Goal: Information Seeking & Learning: Check status

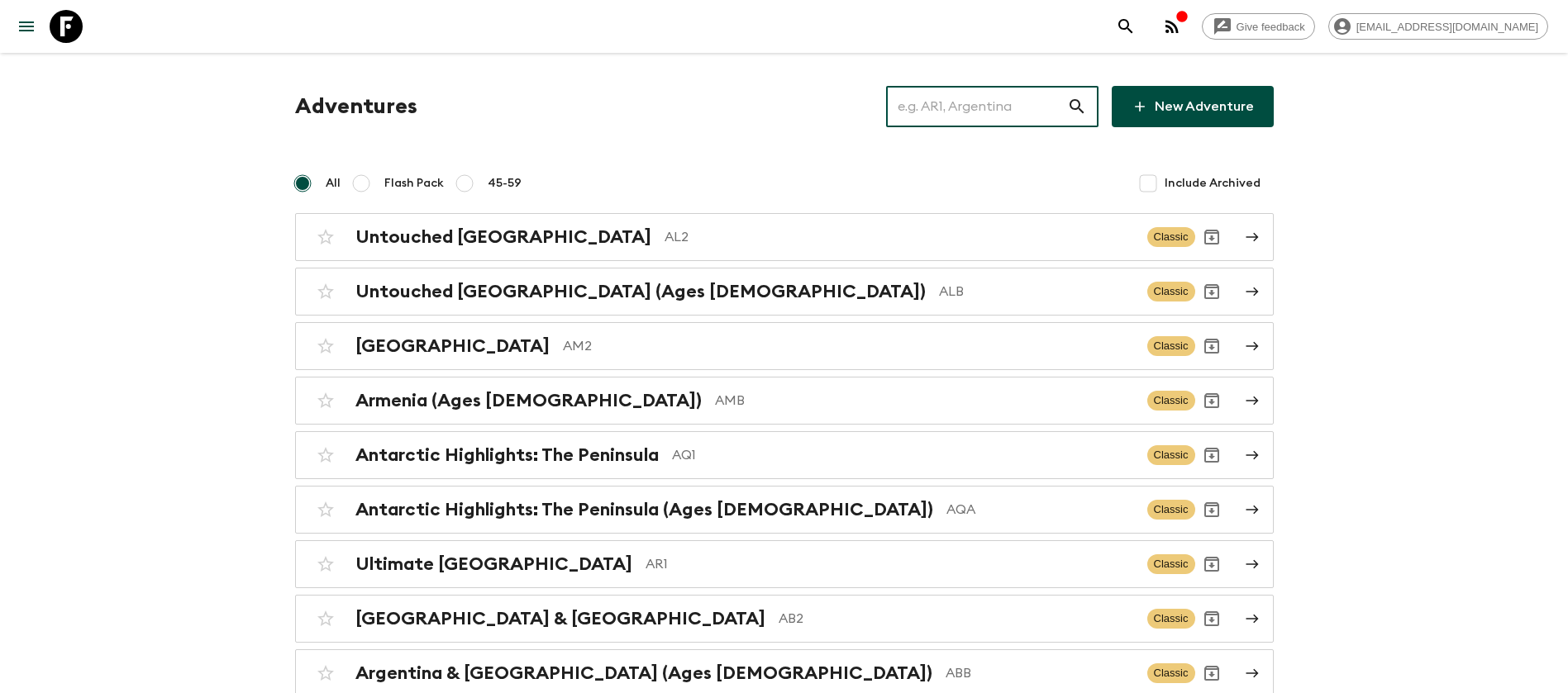
click at [996, 103] on input "text" at bounding box center [976, 106] width 181 height 46
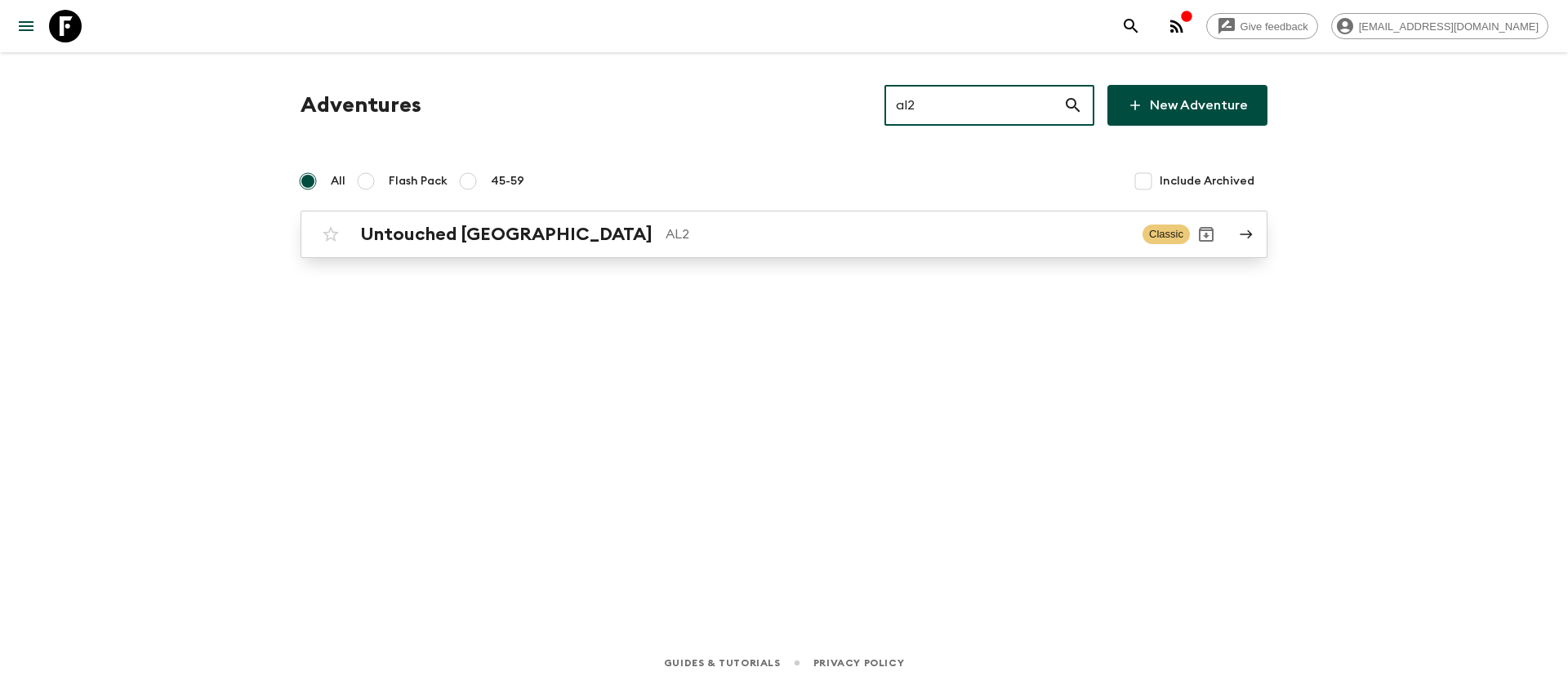
type input "al2"
click at [666, 240] on p "AL2" at bounding box center [898, 234] width 464 height 19
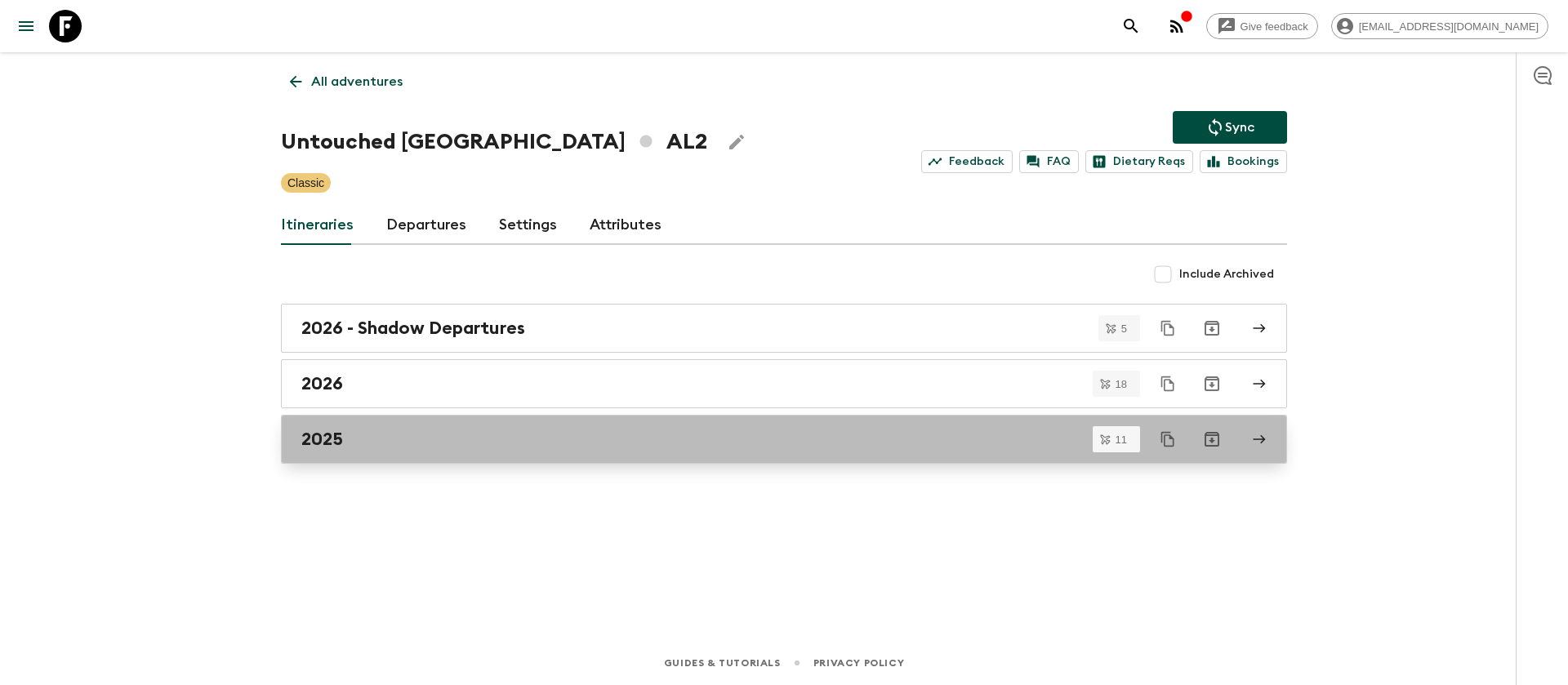
click at [488, 444] on div "2025" at bounding box center [768, 439] width 935 height 21
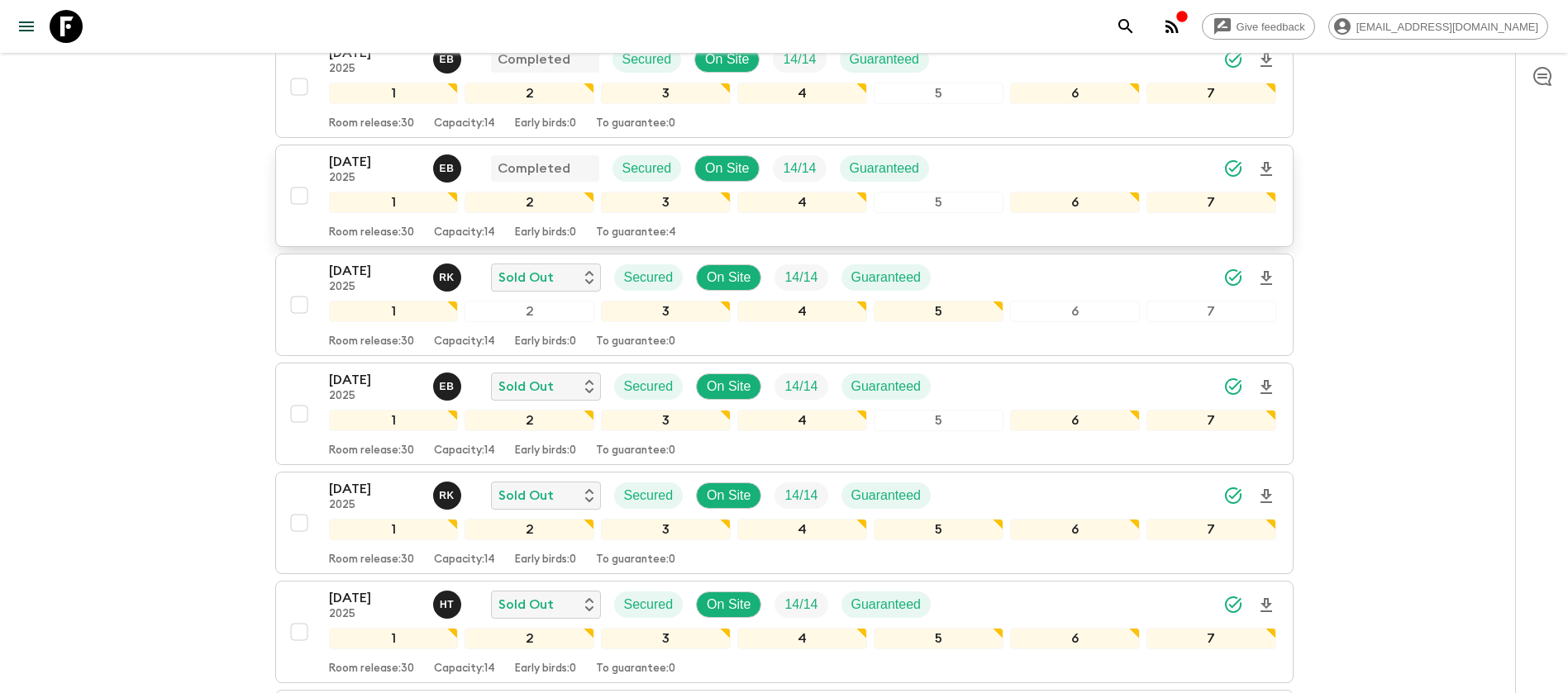
scroll to position [248, 0]
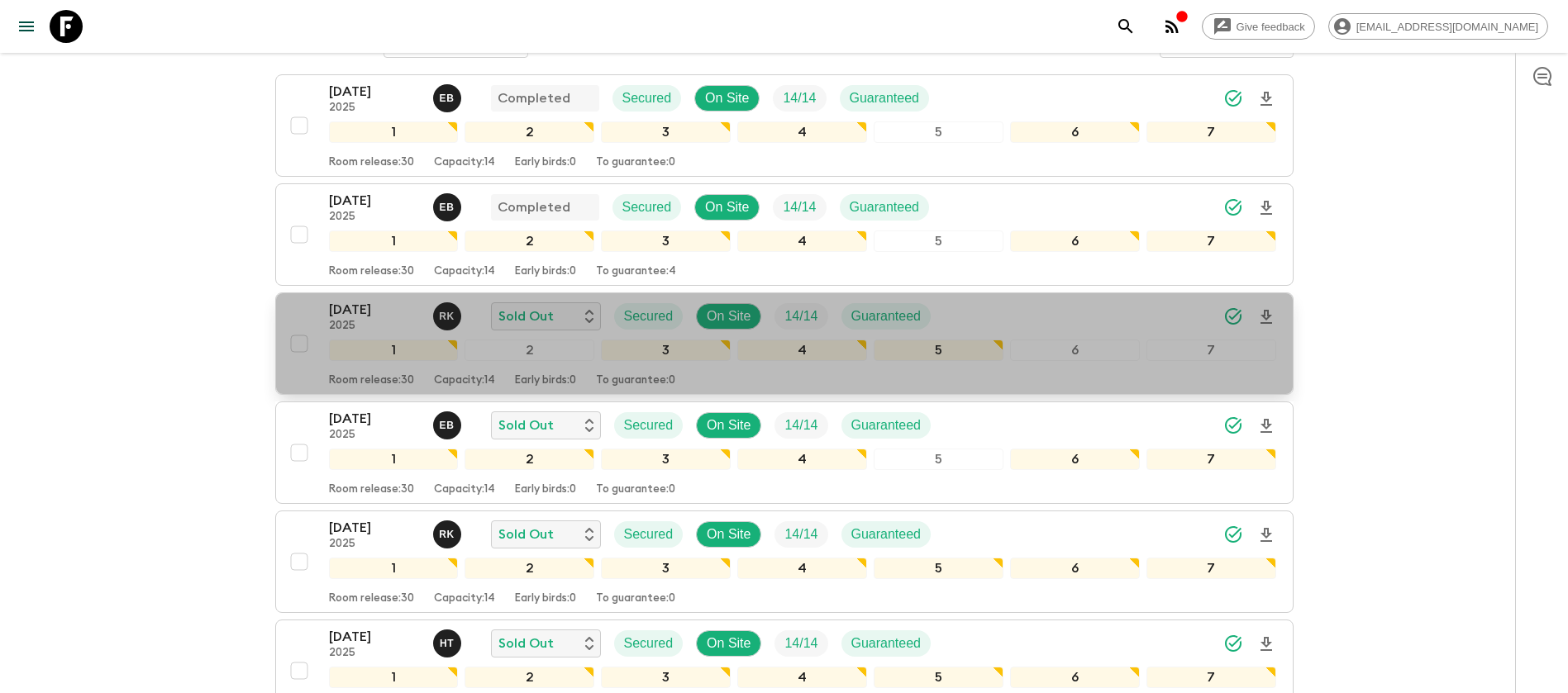
click at [368, 303] on p "[DATE]" at bounding box center [374, 310] width 91 height 20
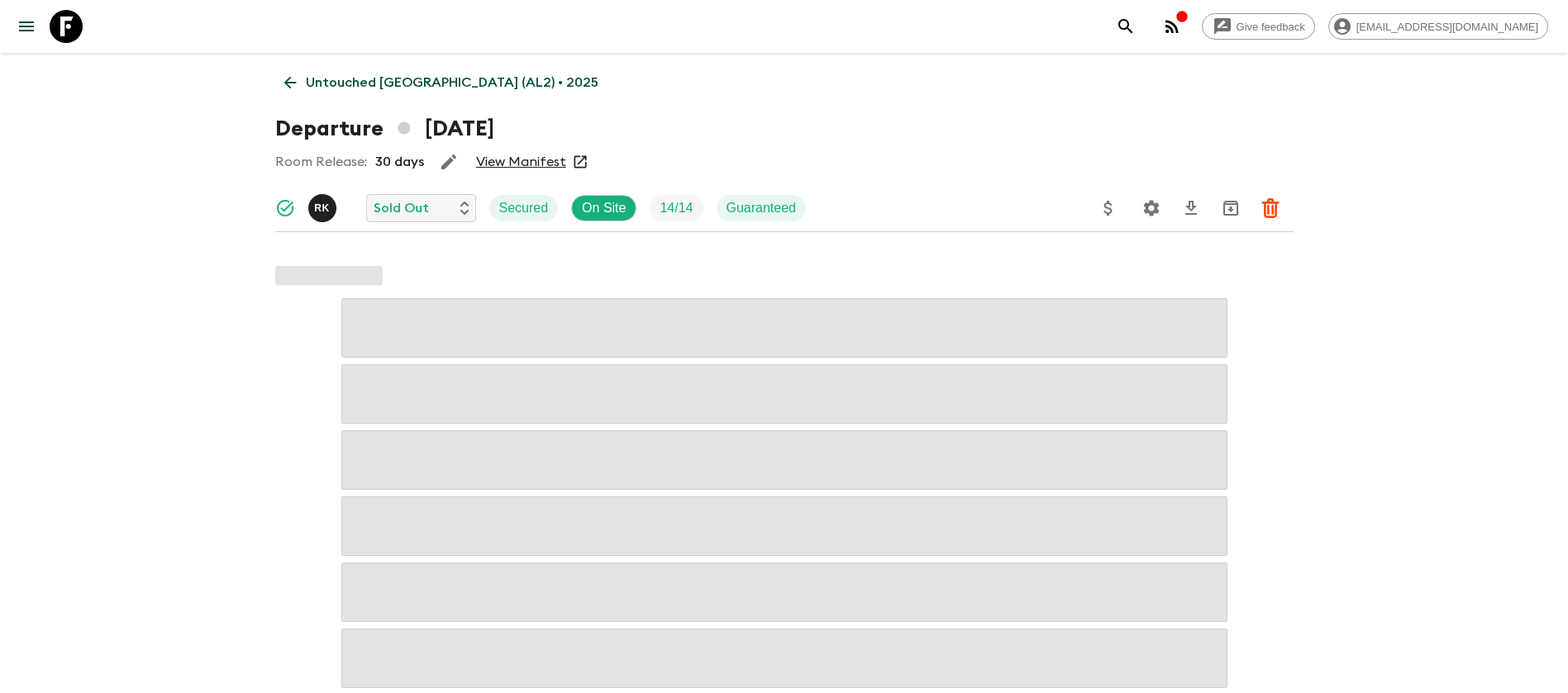
click at [545, 163] on link "View Manifest" at bounding box center [521, 162] width 90 height 17
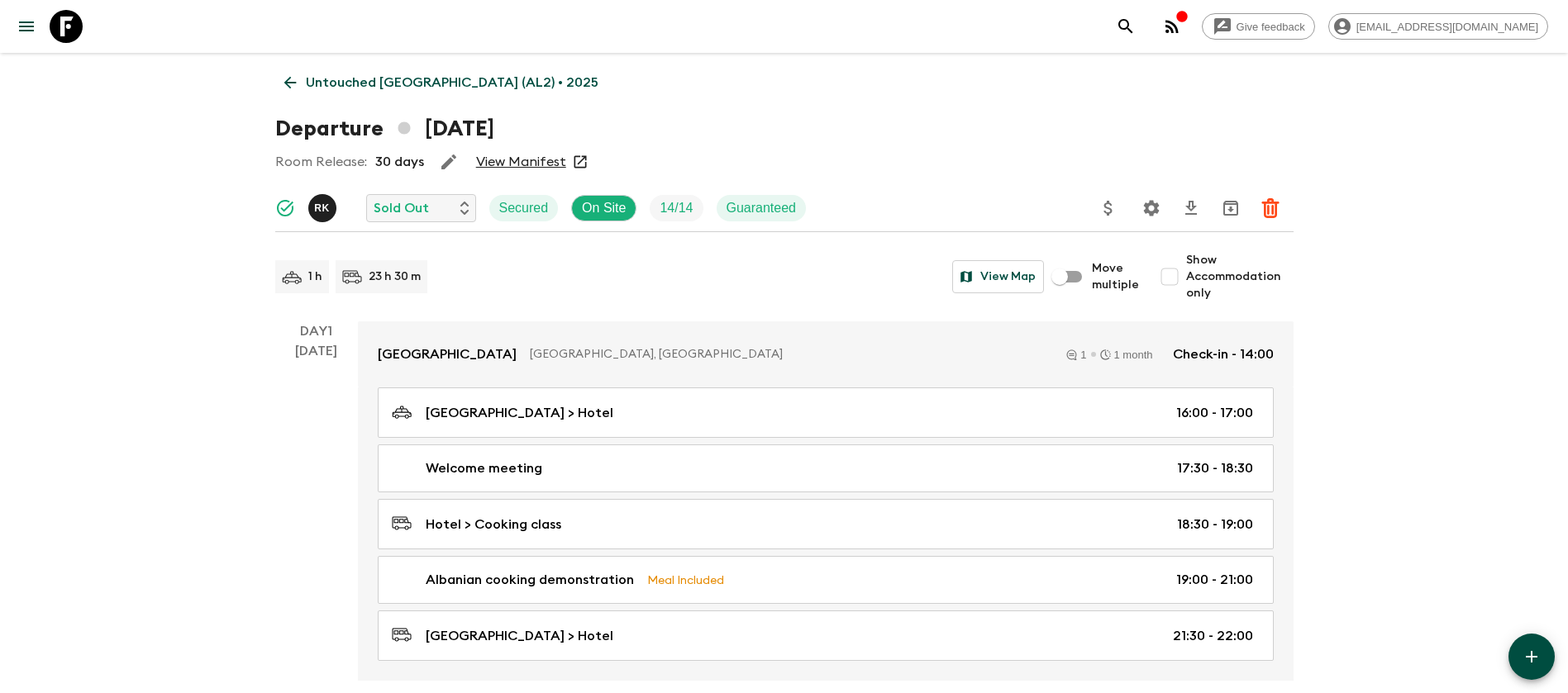
click at [293, 75] on icon at bounding box center [289, 82] width 18 height 18
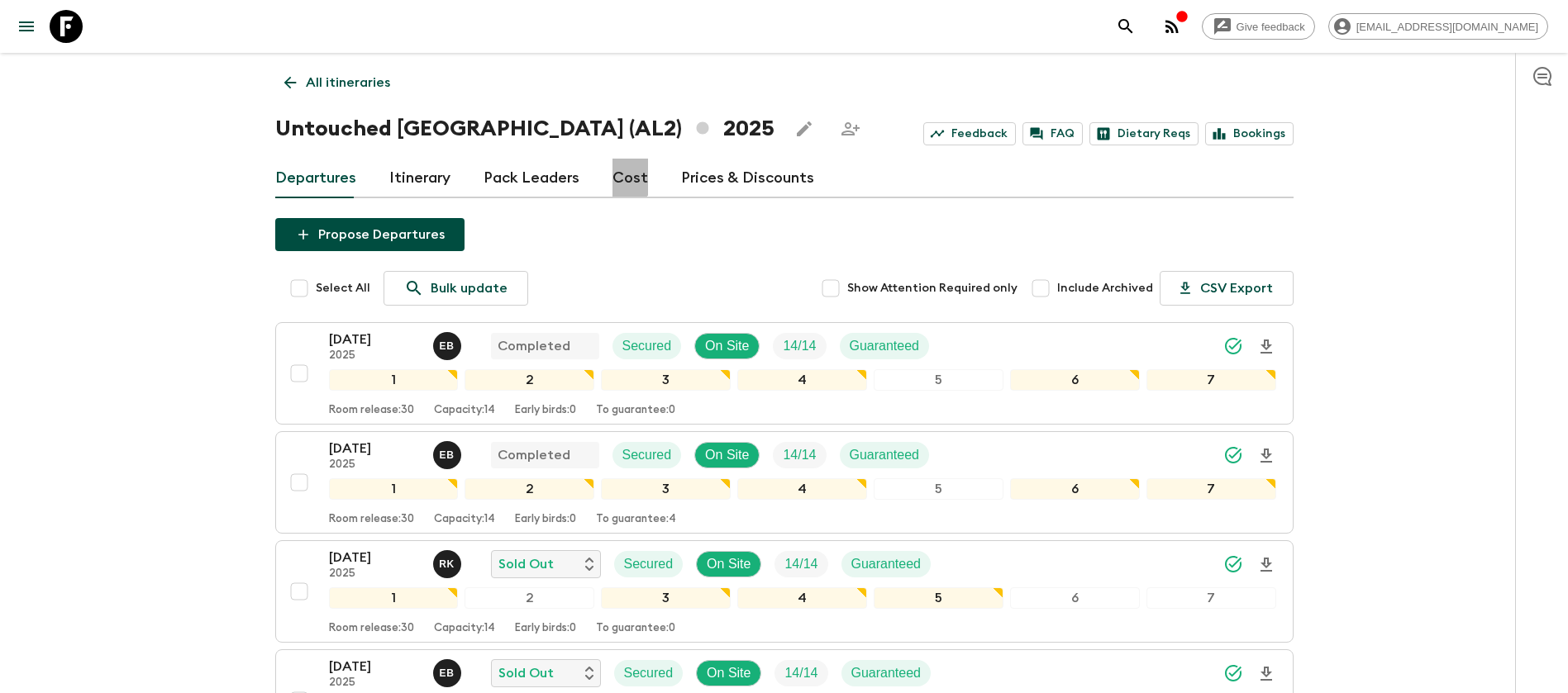
click at [622, 177] on link "Cost" at bounding box center [631, 179] width 36 height 39
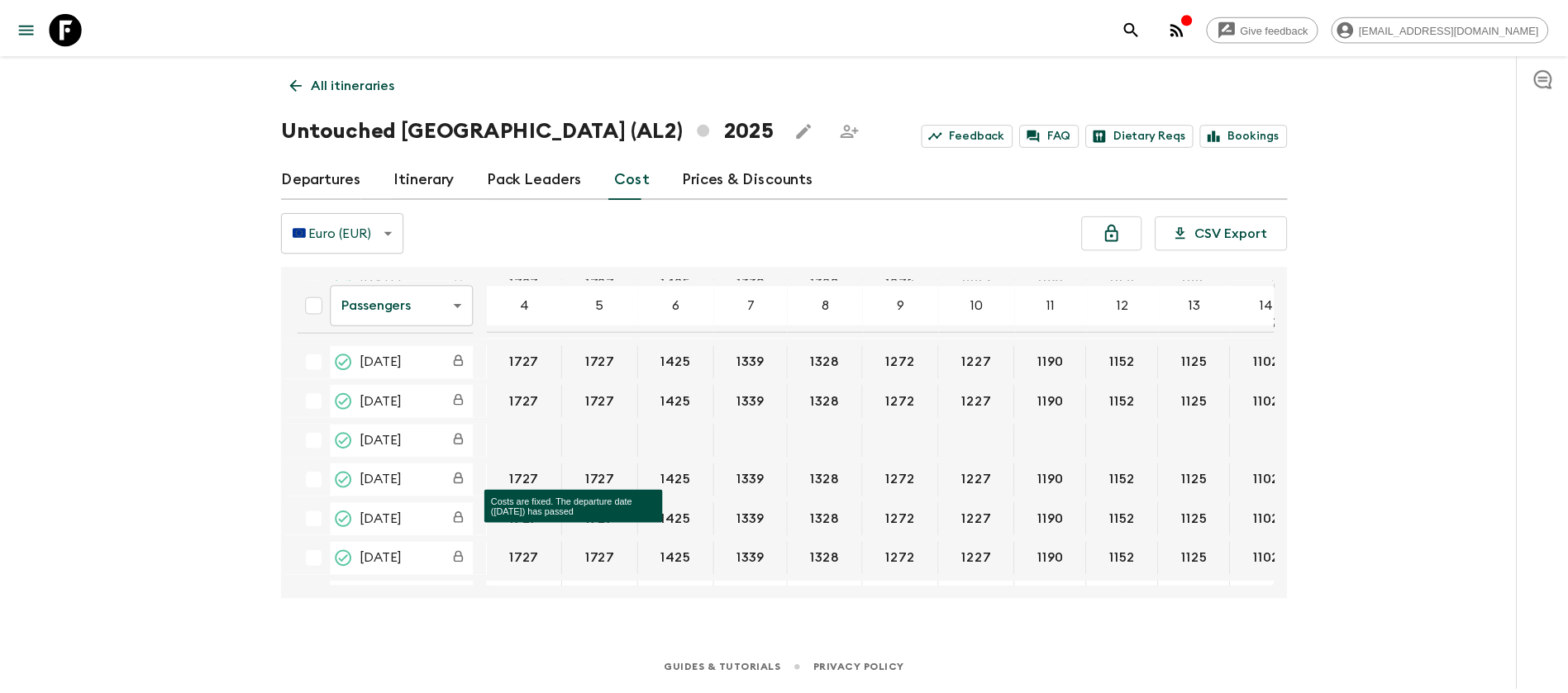
scroll to position [371, 0]
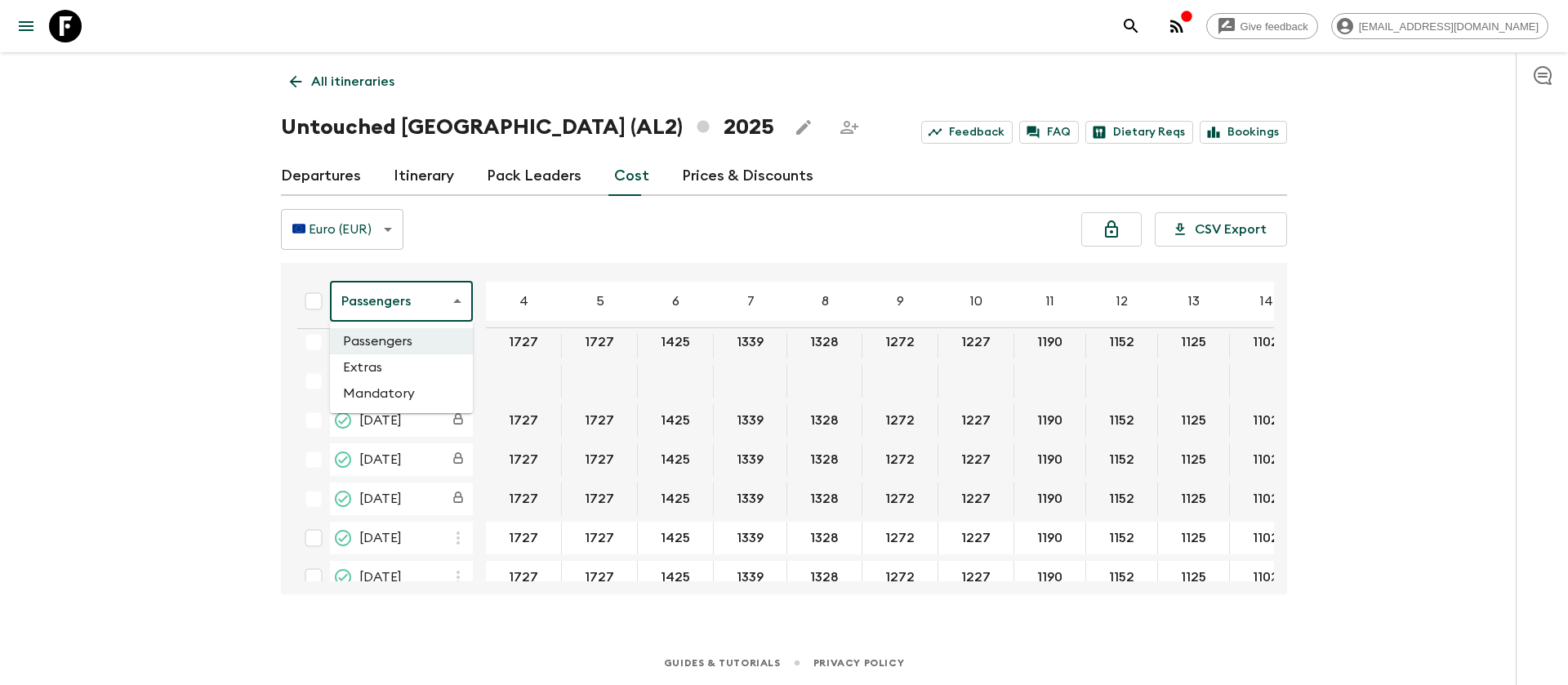
click at [390, 312] on body "Give feedback [PERSON_NAME][EMAIL_ADDRESS][DOMAIN_NAME] All itineraries Untouch…" at bounding box center [784, 342] width 1568 height 685
click at [394, 371] on li "Extras" at bounding box center [401, 367] width 143 height 26
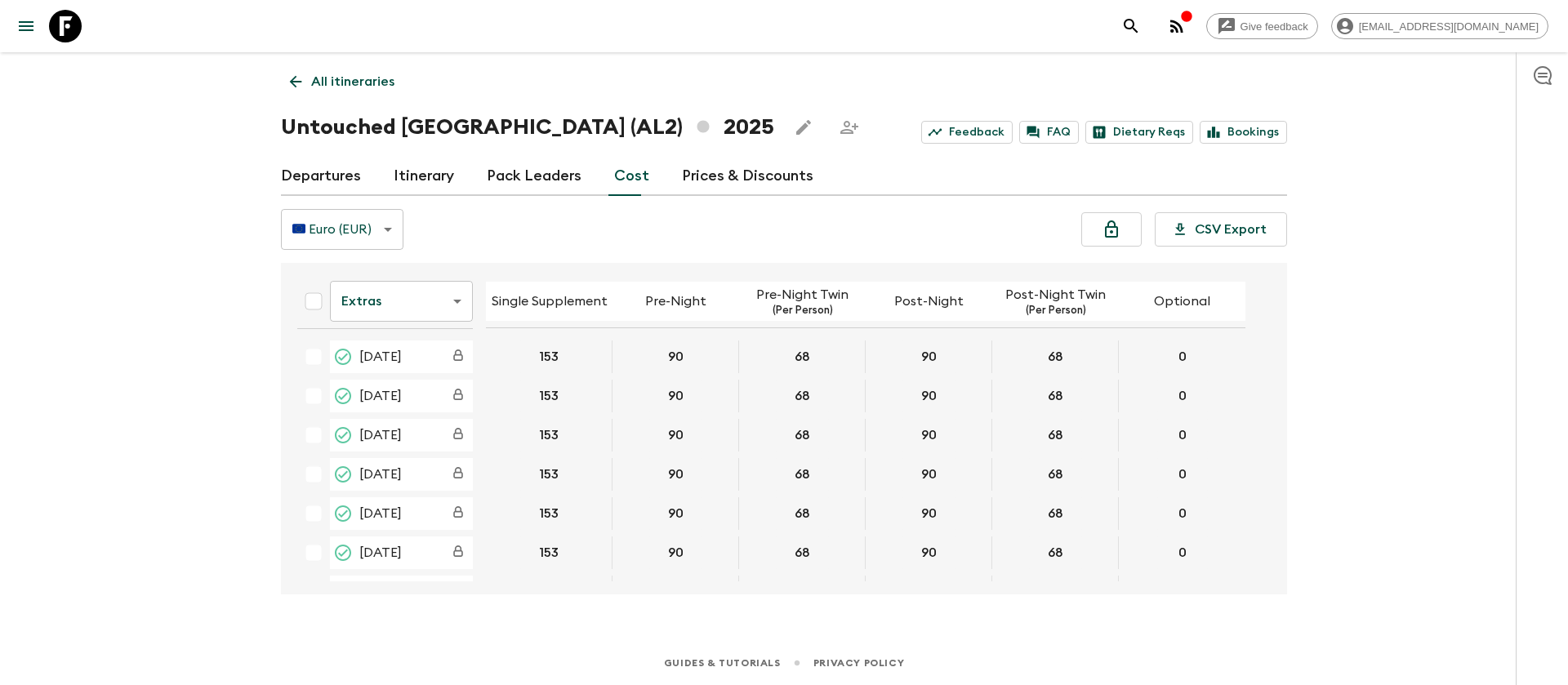
click at [361, 176] on div "Departures Itinerary Pack Leaders Cost Prices & Discounts" at bounding box center [784, 177] width 1006 height 39
click at [335, 185] on link "Departures" at bounding box center [321, 177] width 80 height 39
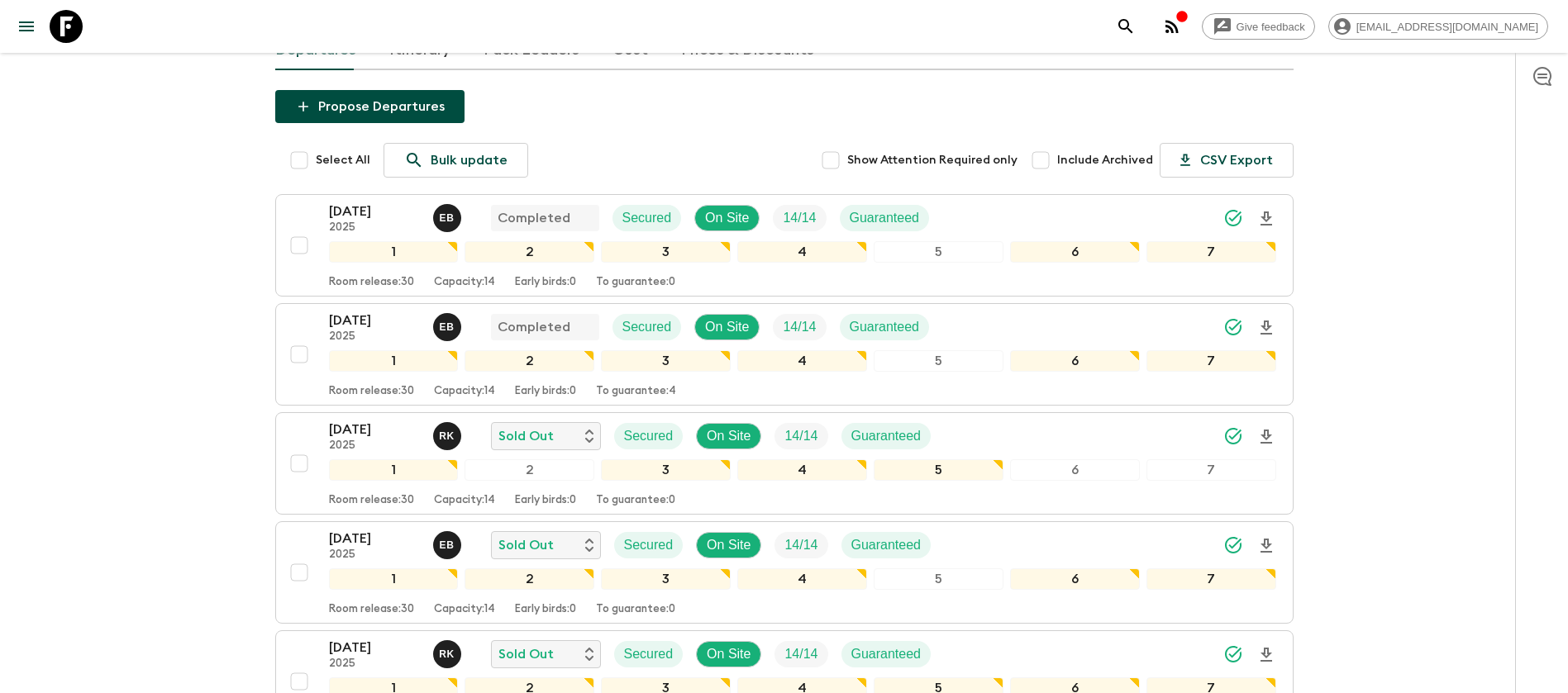
scroll to position [248, 0]
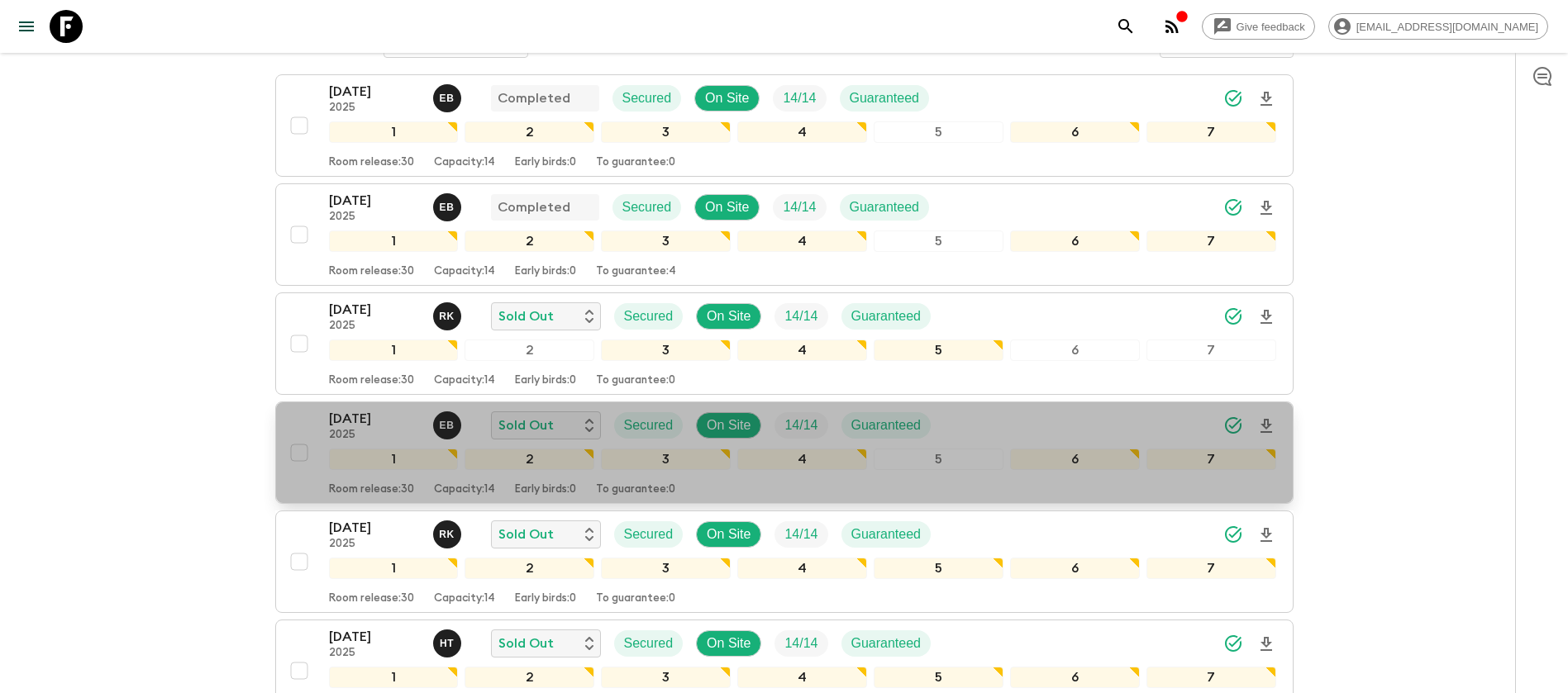
click at [388, 421] on p "[DATE]" at bounding box center [374, 418] width 91 height 20
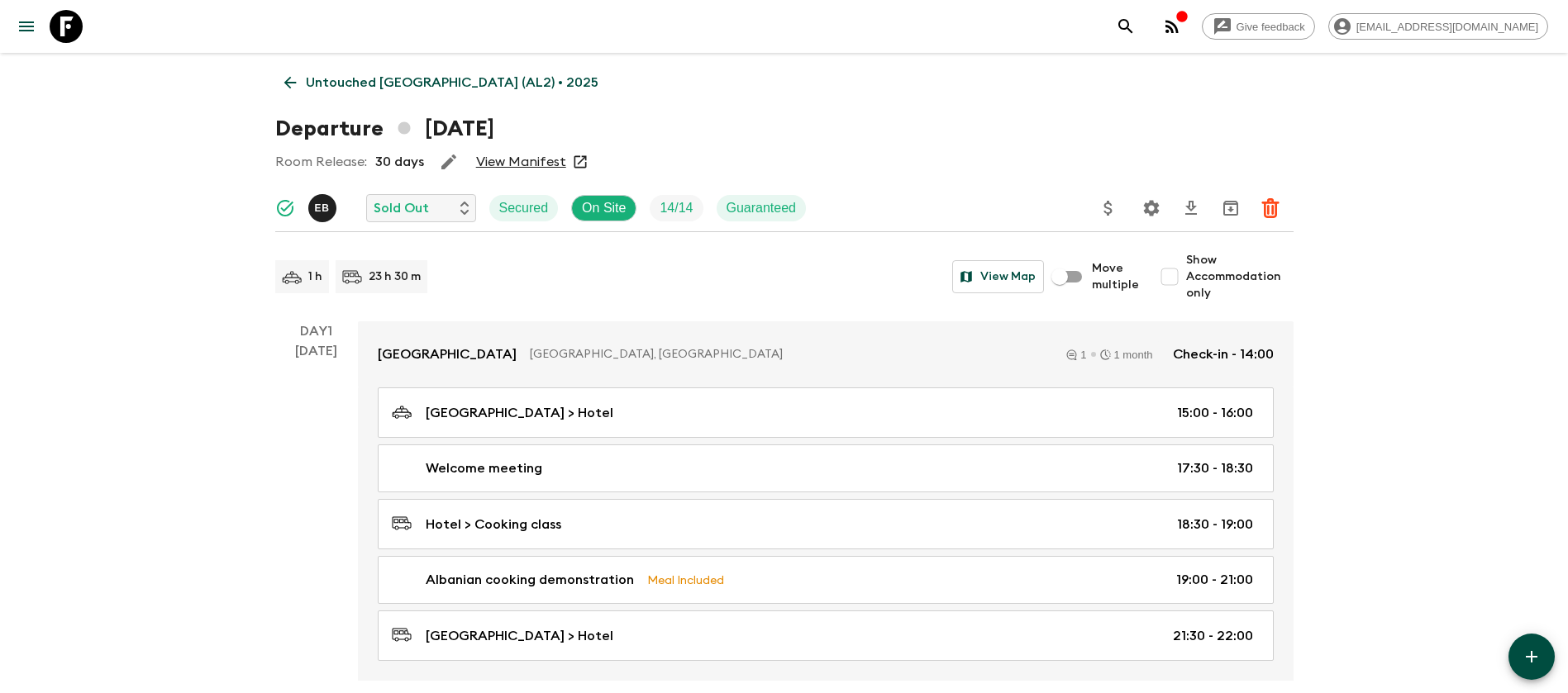
click at [532, 161] on link "View Manifest" at bounding box center [521, 162] width 90 height 17
click at [295, 67] on link "Untouched [GEOGRAPHIC_DATA] (AL2) • 2025" at bounding box center [441, 82] width 332 height 33
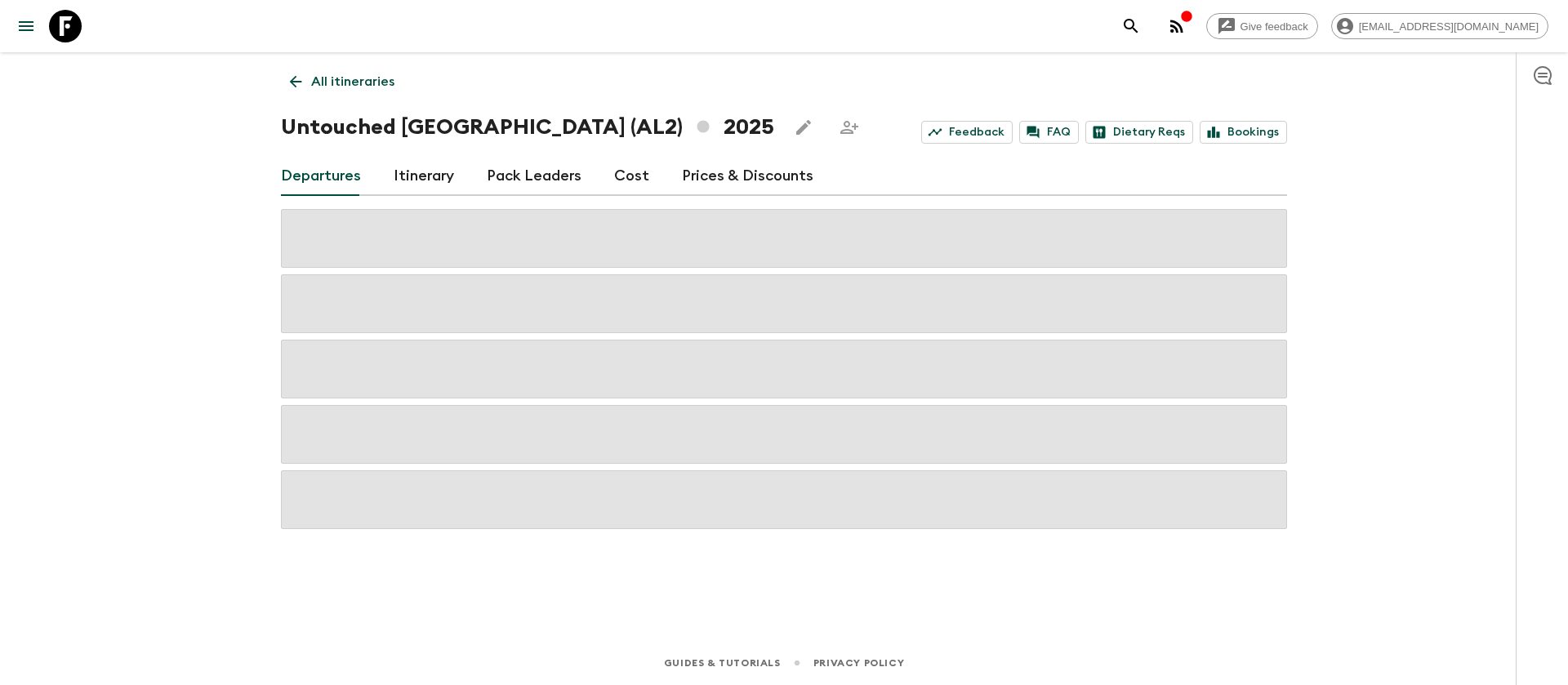
click at [633, 181] on link "Cost" at bounding box center [631, 177] width 35 height 39
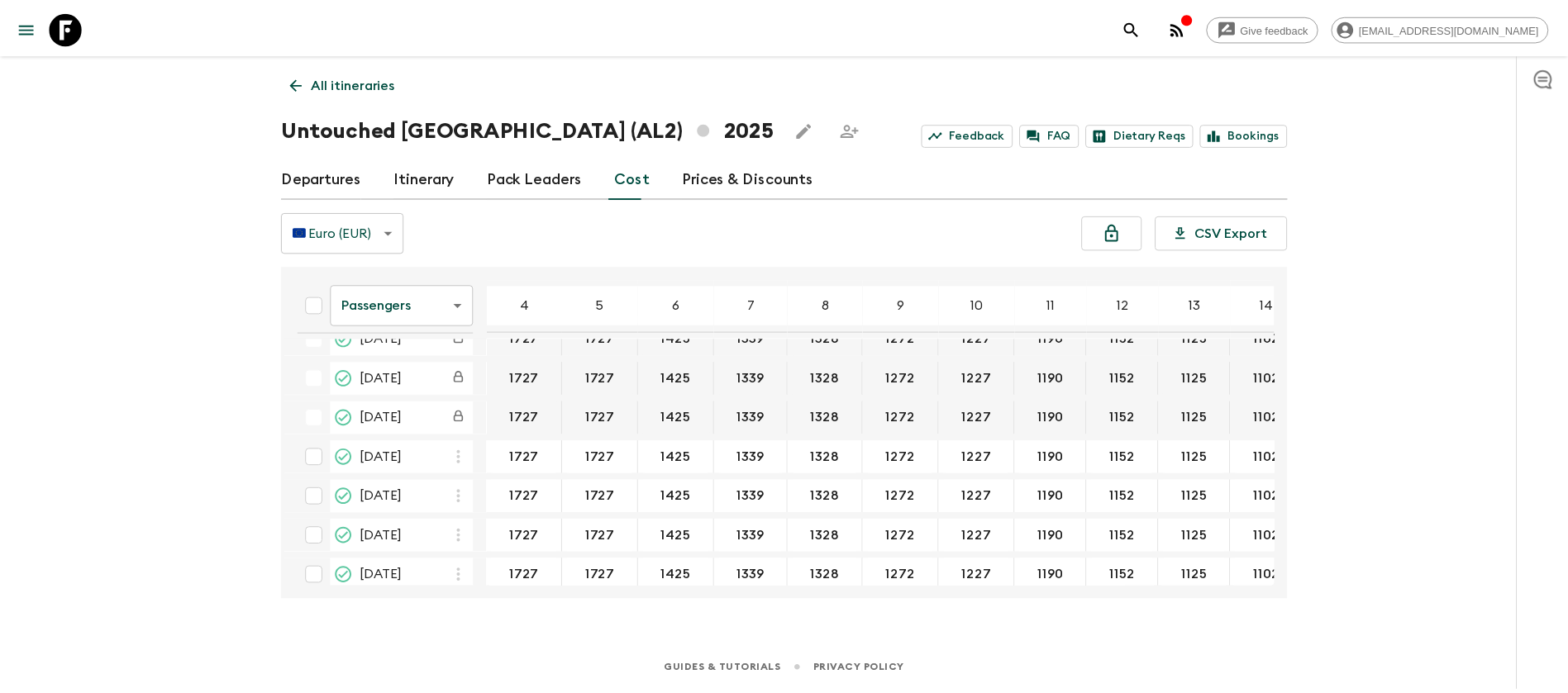
scroll to position [496, 0]
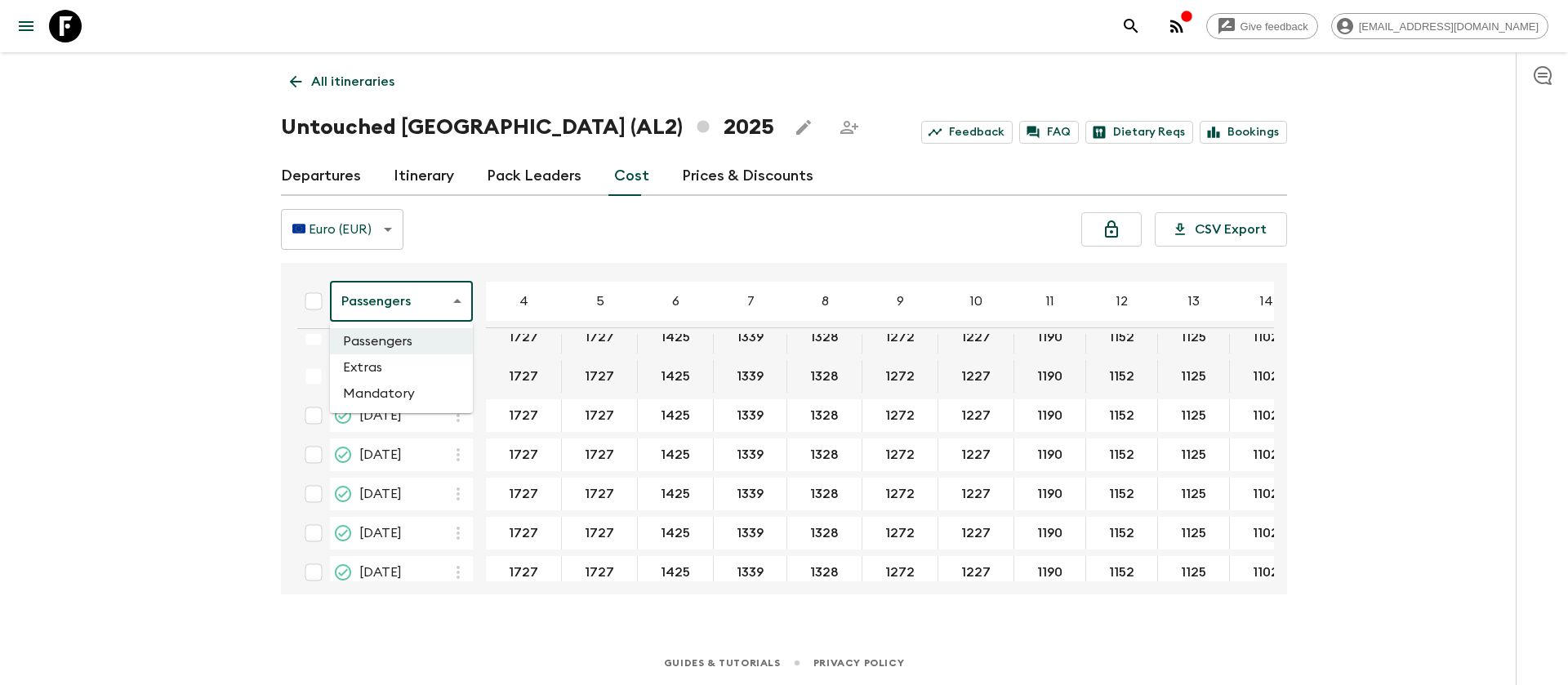
click at [445, 291] on body "Give feedback [PERSON_NAME][EMAIL_ADDRESS][DOMAIN_NAME] All itineraries Untouch…" at bounding box center [784, 342] width 1568 height 685
click at [393, 366] on li "Extras" at bounding box center [401, 367] width 143 height 26
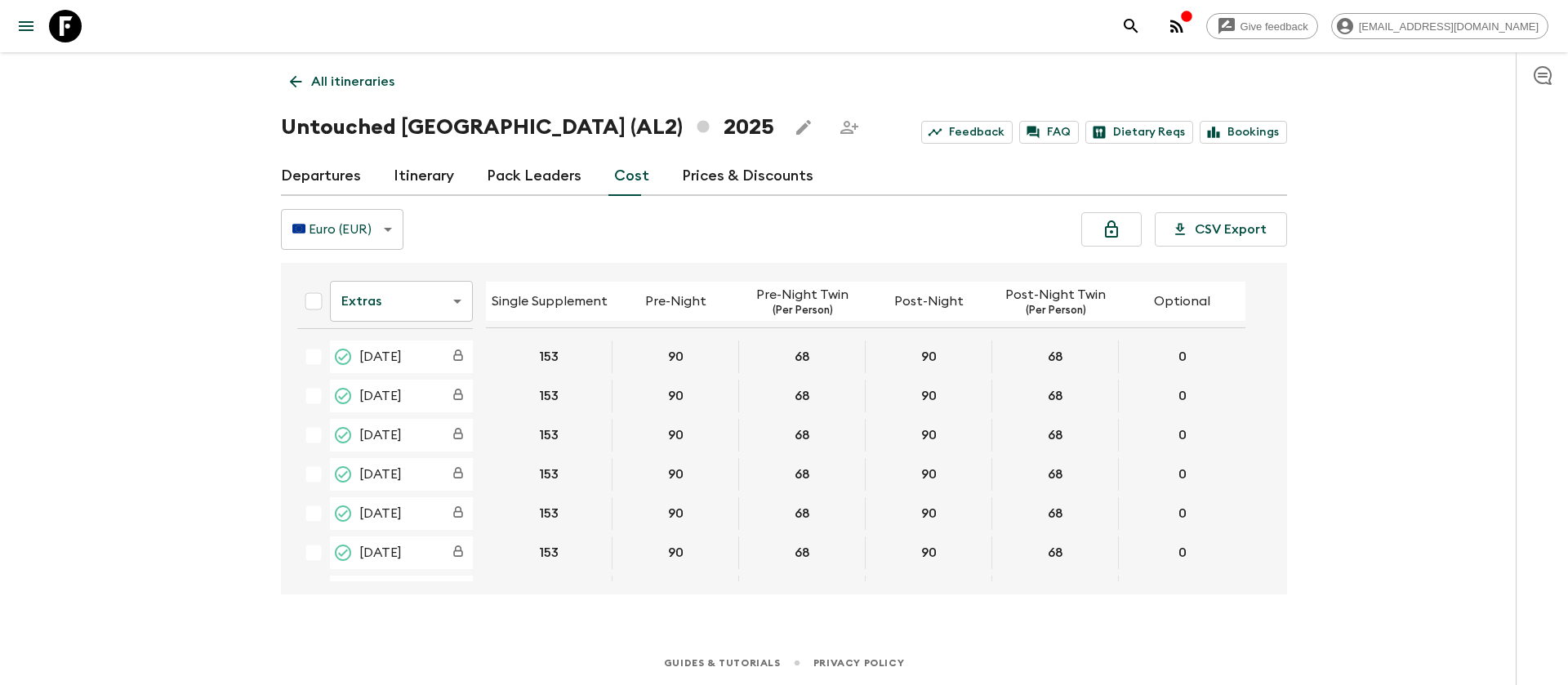
click at [84, 30] on link at bounding box center [65, 26] width 45 height 45
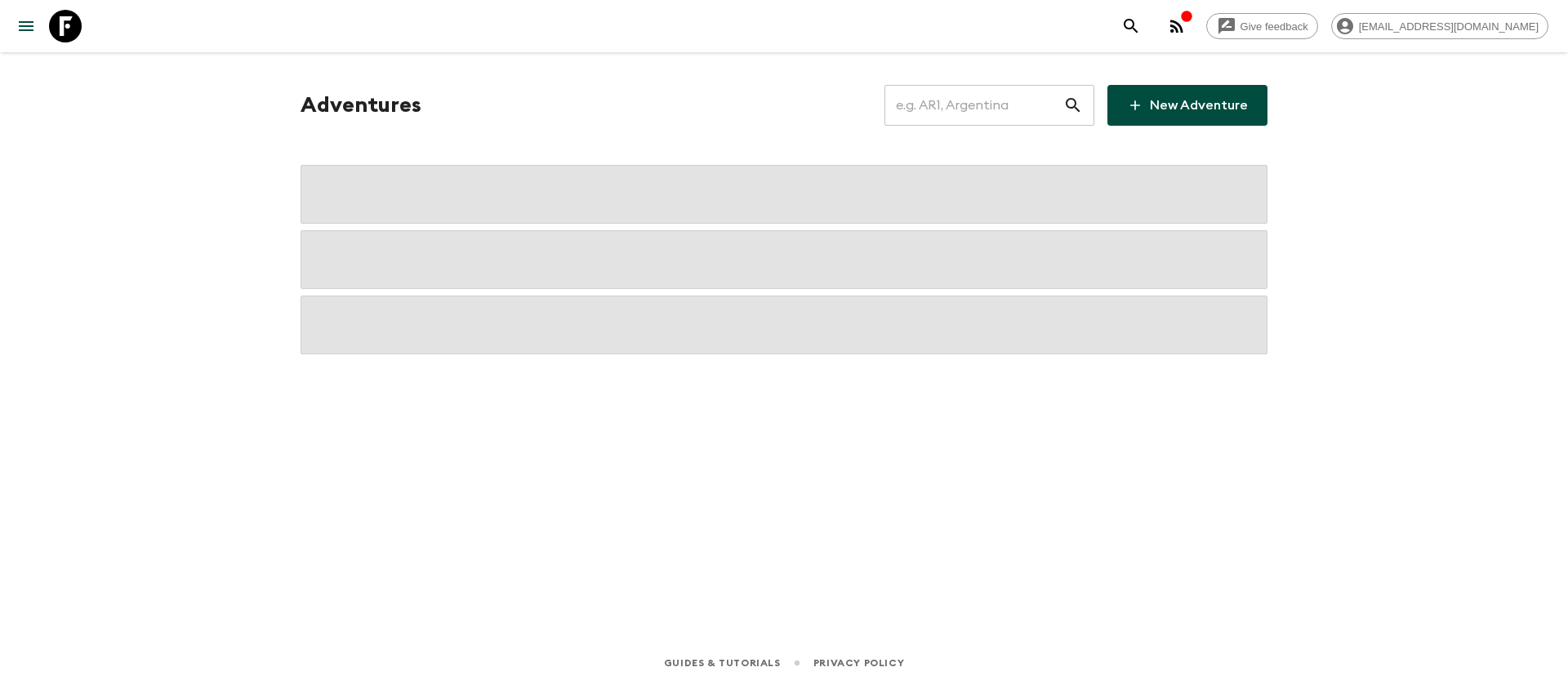
click at [931, 122] on input "text" at bounding box center [974, 104] width 178 height 45
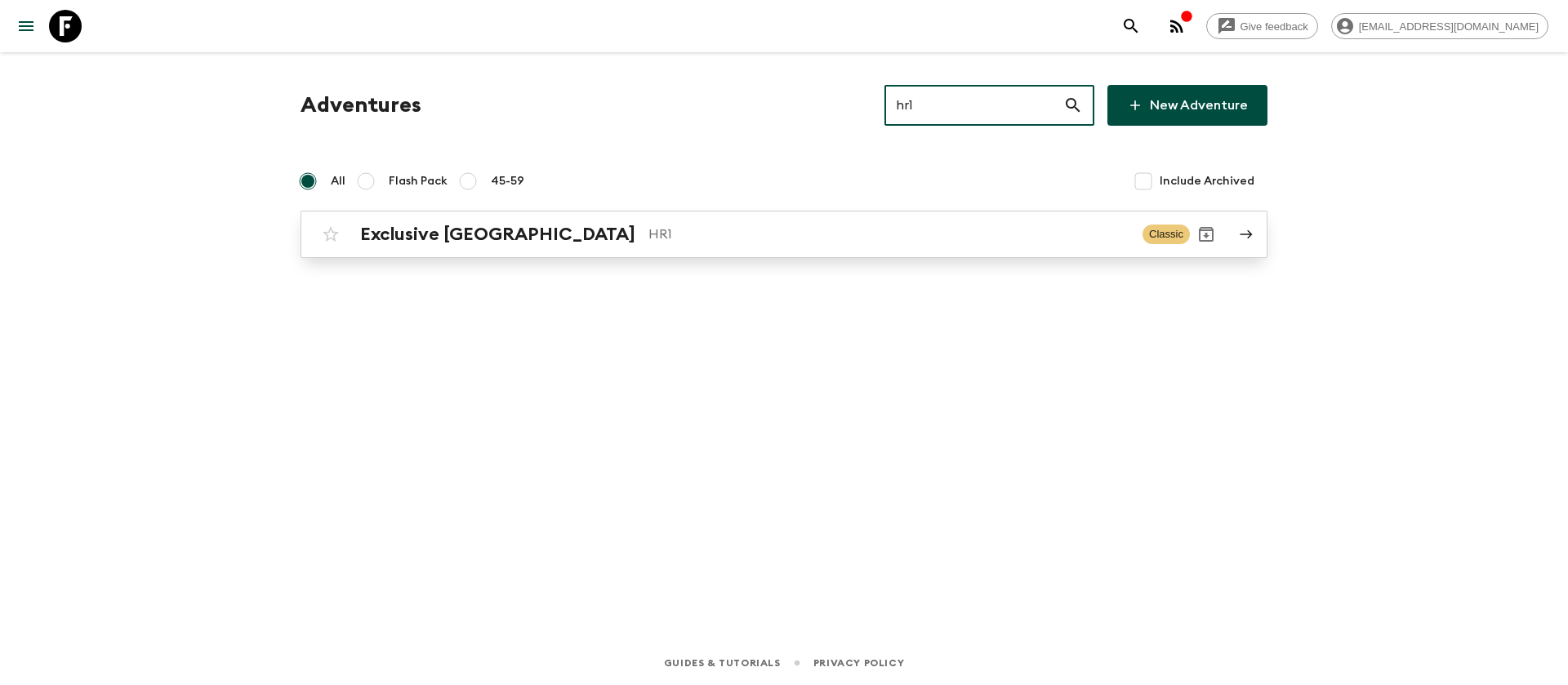
type input "hr1"
click at [423, 239] on h2 "Exclusive [GEOGRAPHIC_DATA]" at bounding box center [498, 234] width 276 height 21
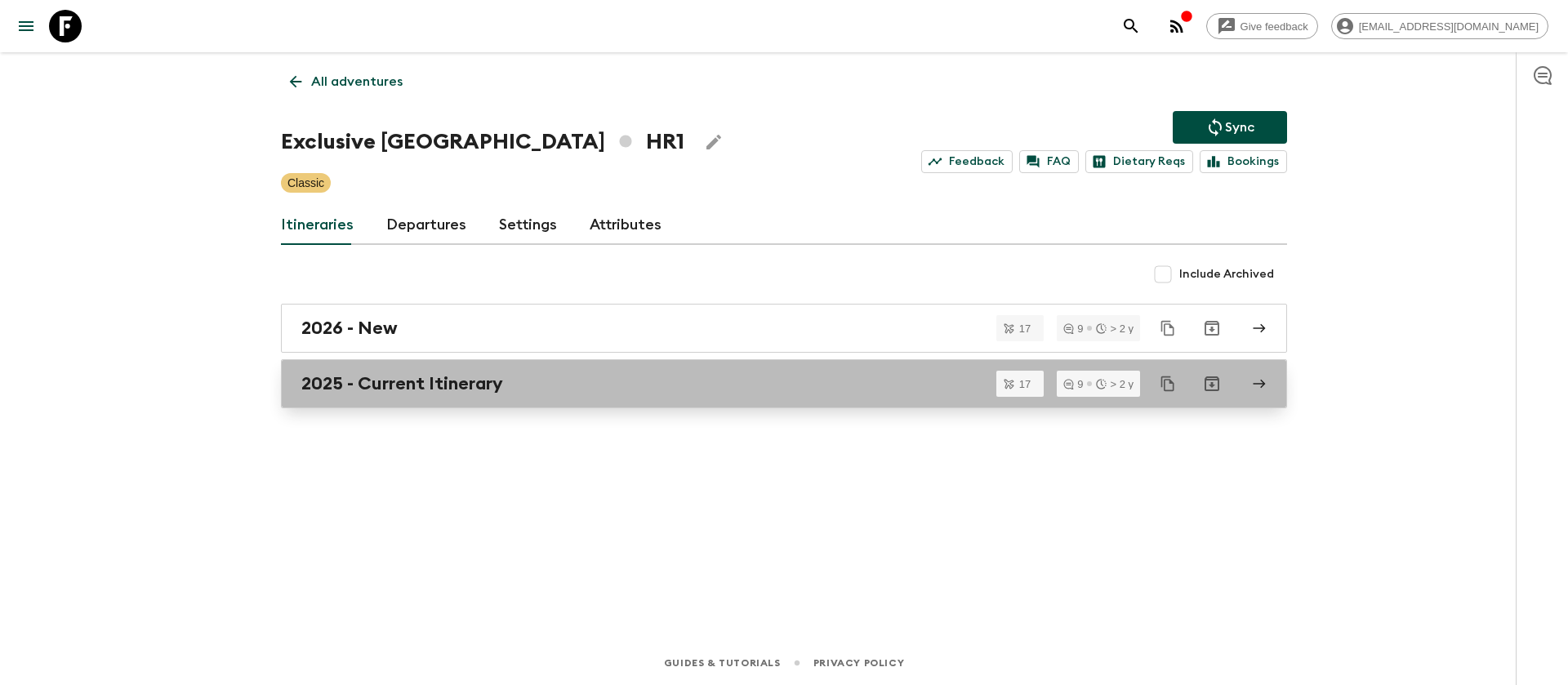
click at [435, 388] on h2 "2025 - Current Itinerary" at bounding box center [402, 384] width 202 height 21
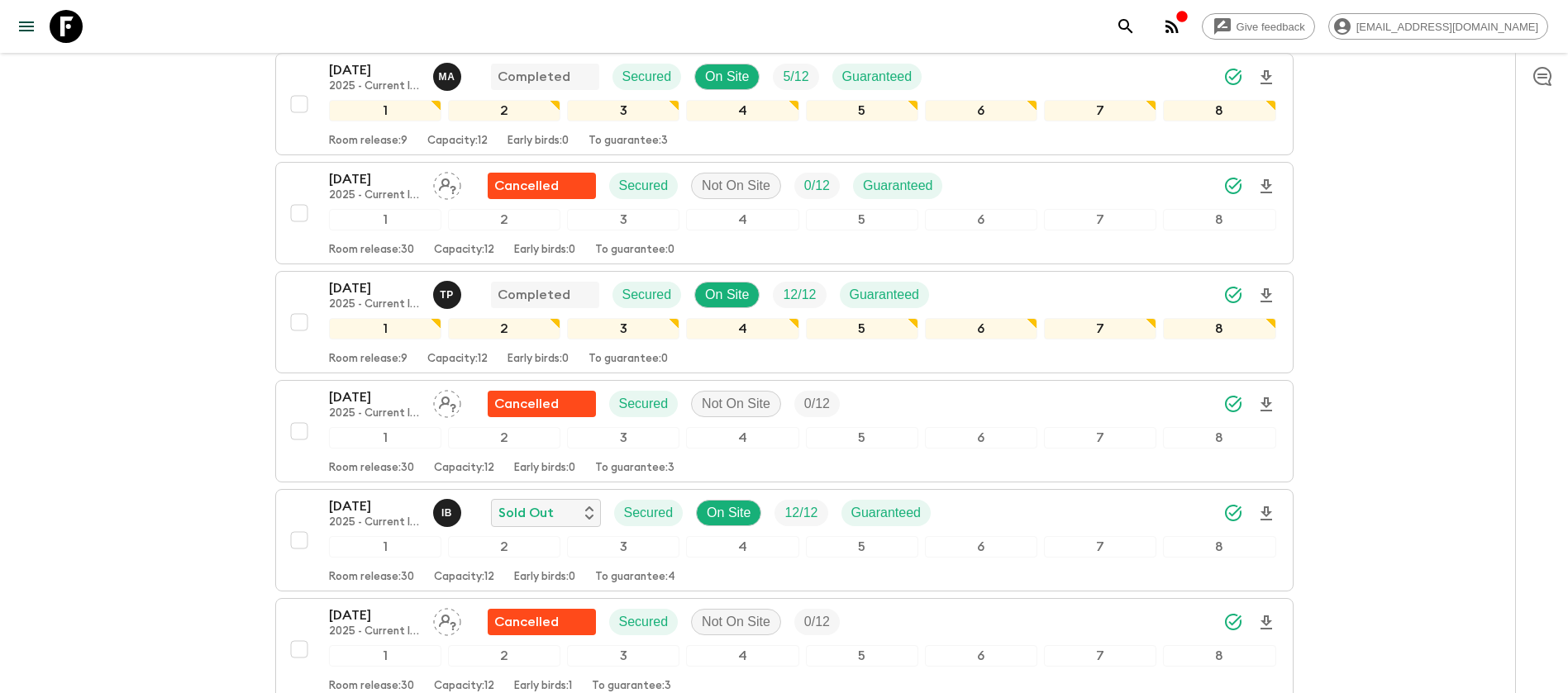
scroll to position [744, 0]
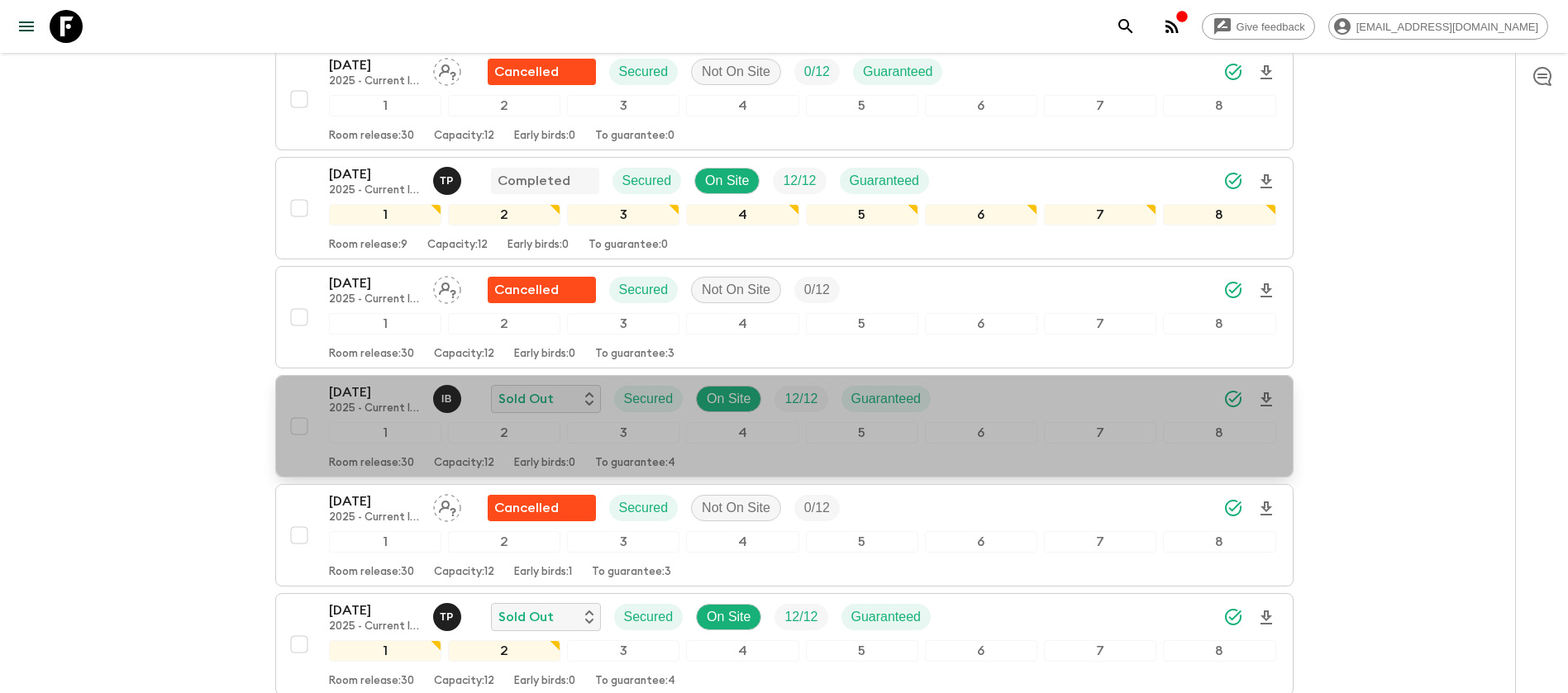
click at [393, 402] on p "2025 - Current Itinerary" at bounding box center [374, 409] width 91 height 13
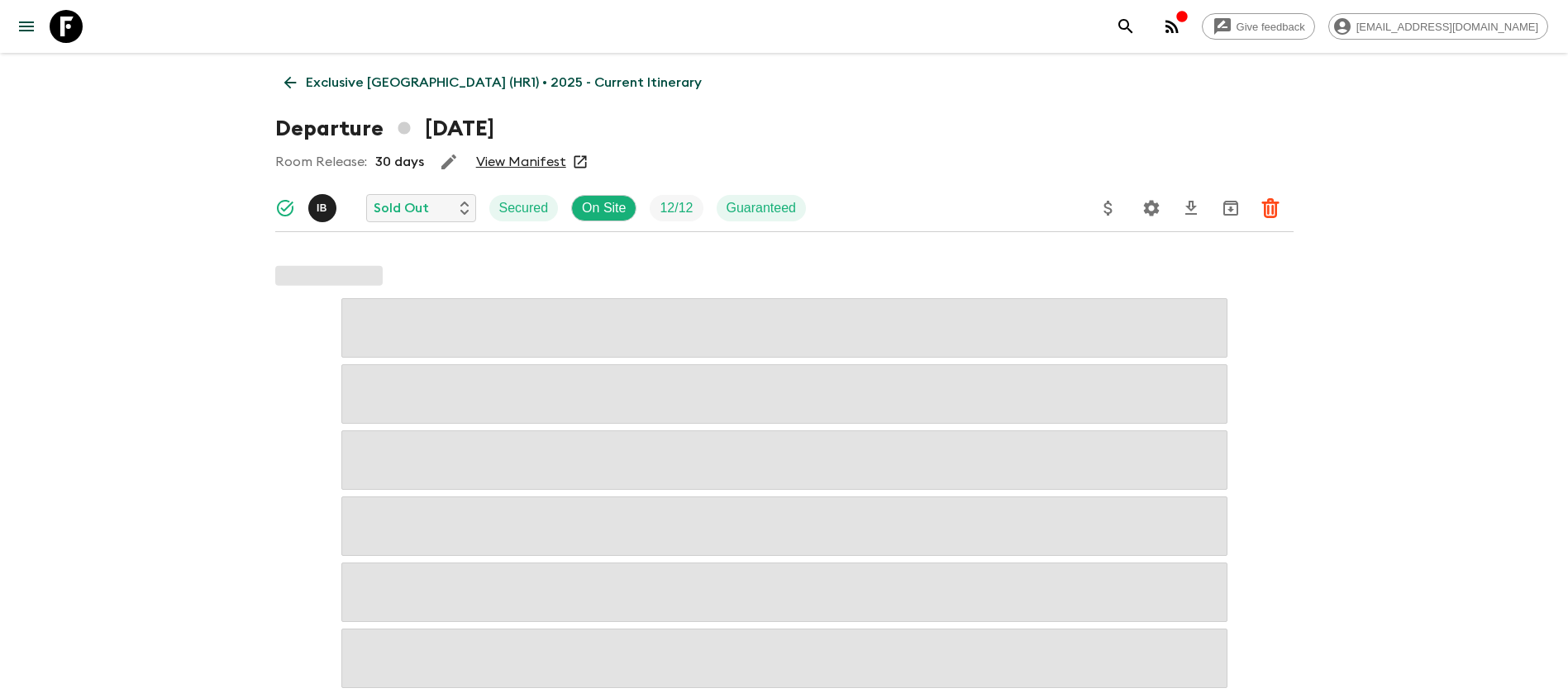
click at [533, 159] on link "View Manifest" at bounding box center [521, 162] width 90 height 17
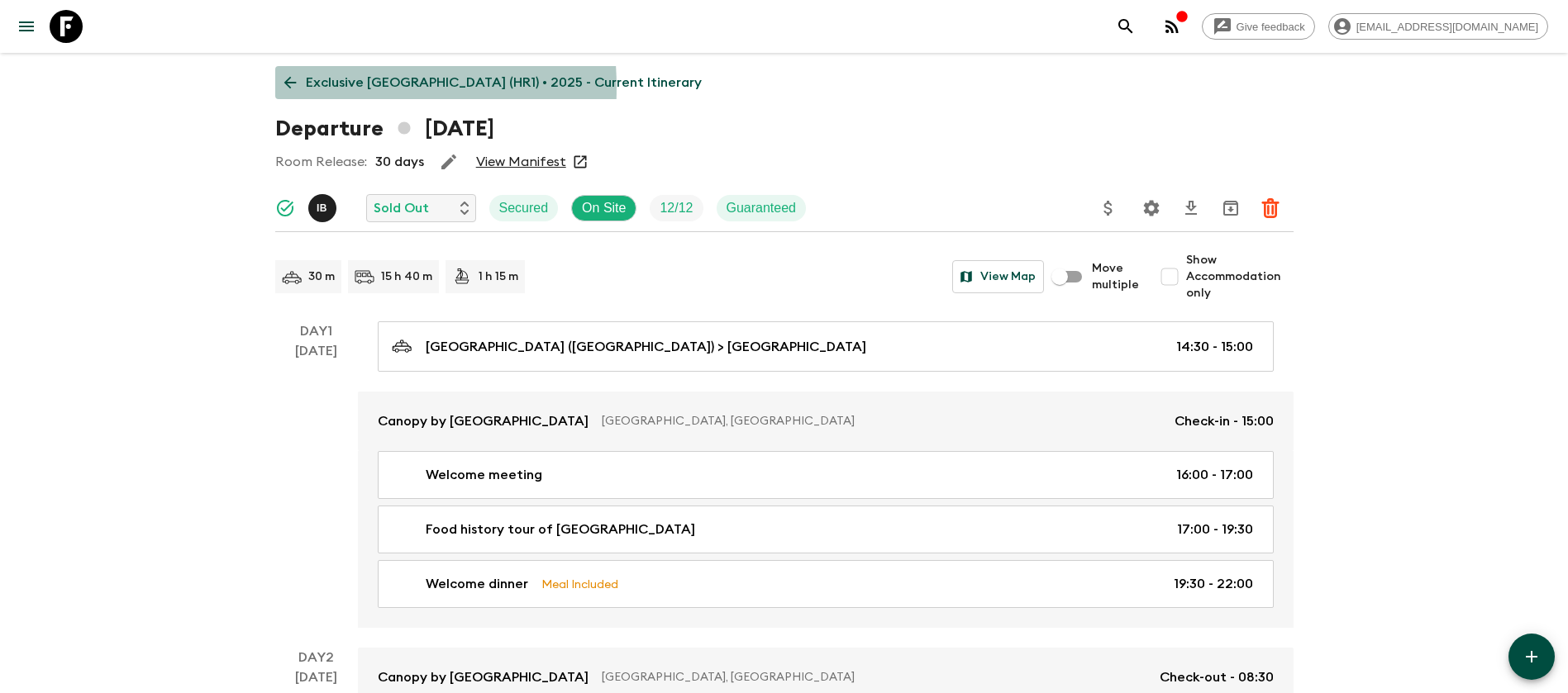
click at [293, 88] on icon at bounding box center [289, 82] width 18 height 18
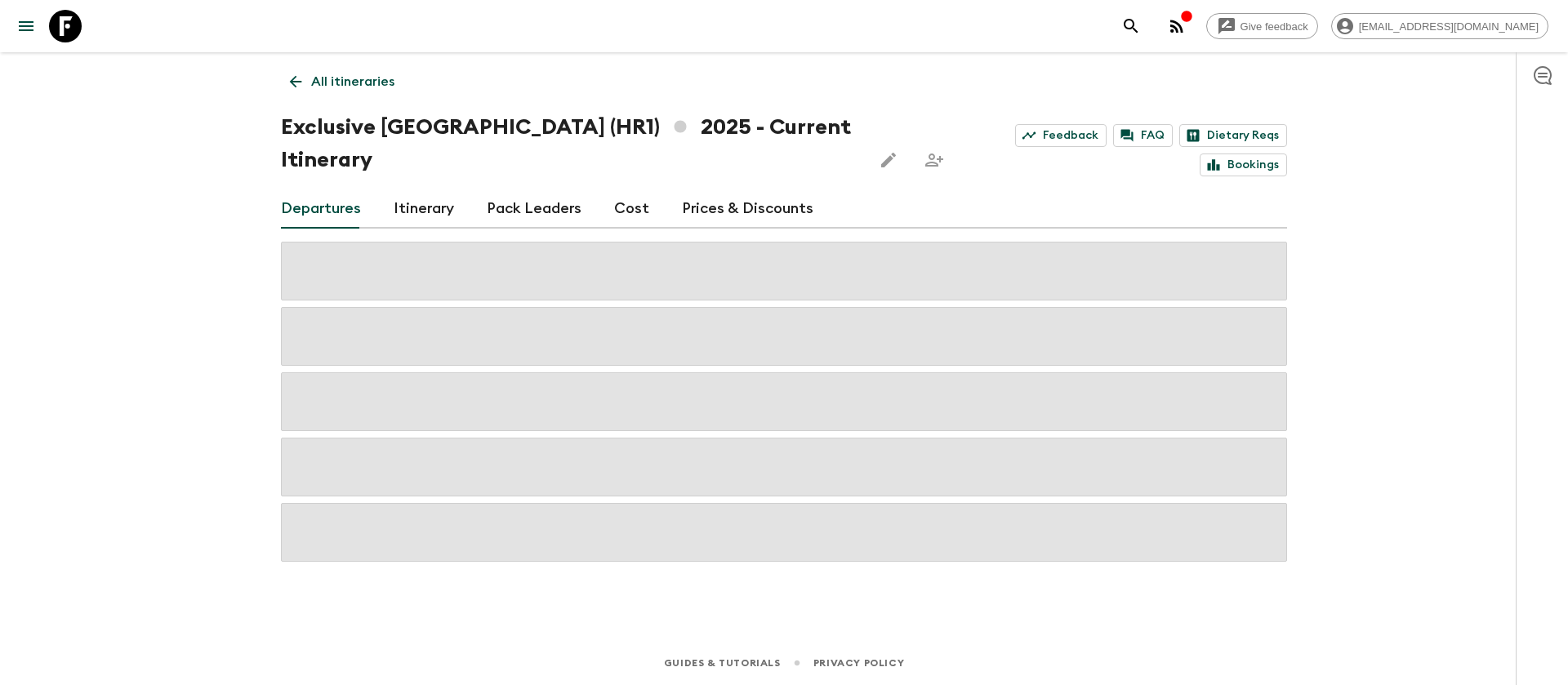
click at [622, 190] on link "Cost" at bounding box center [631, 209] width 35 height 39
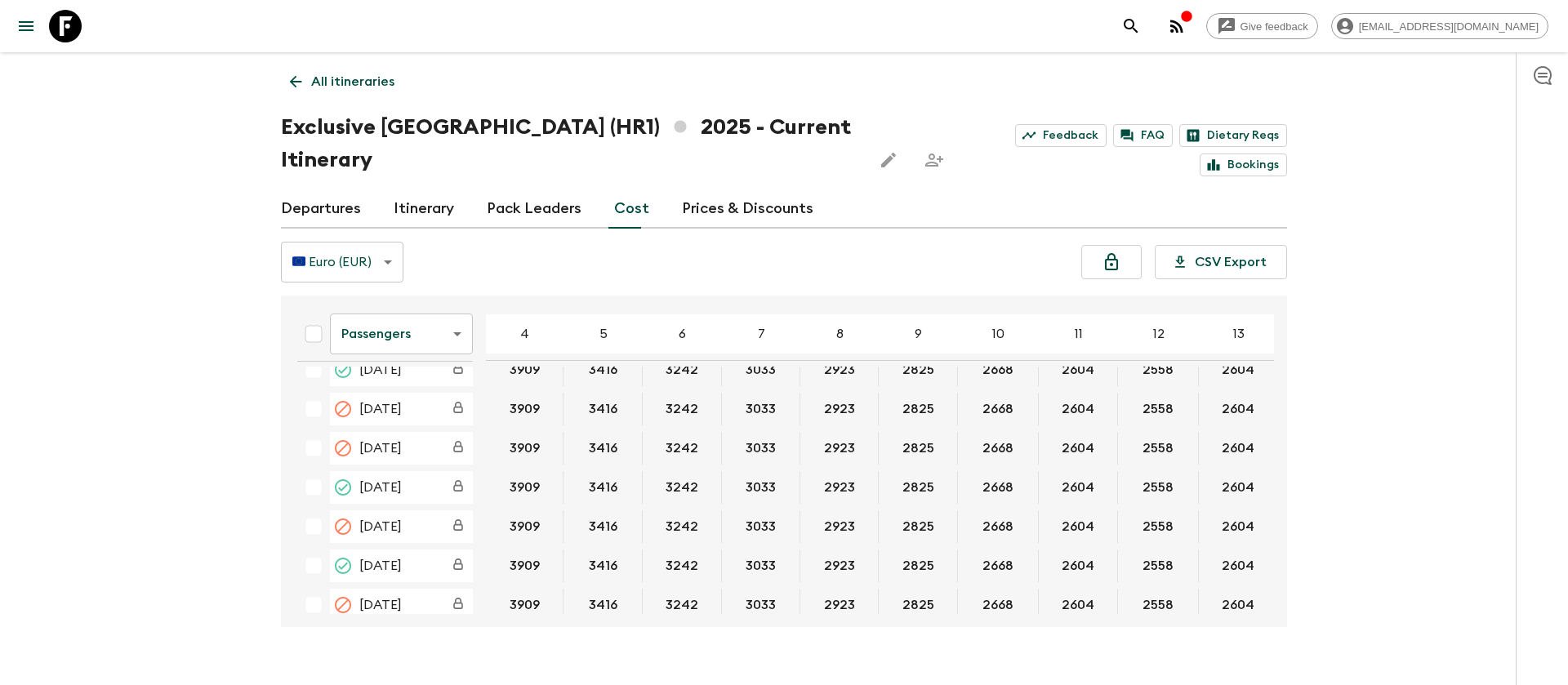
scroll to position [612, 0]
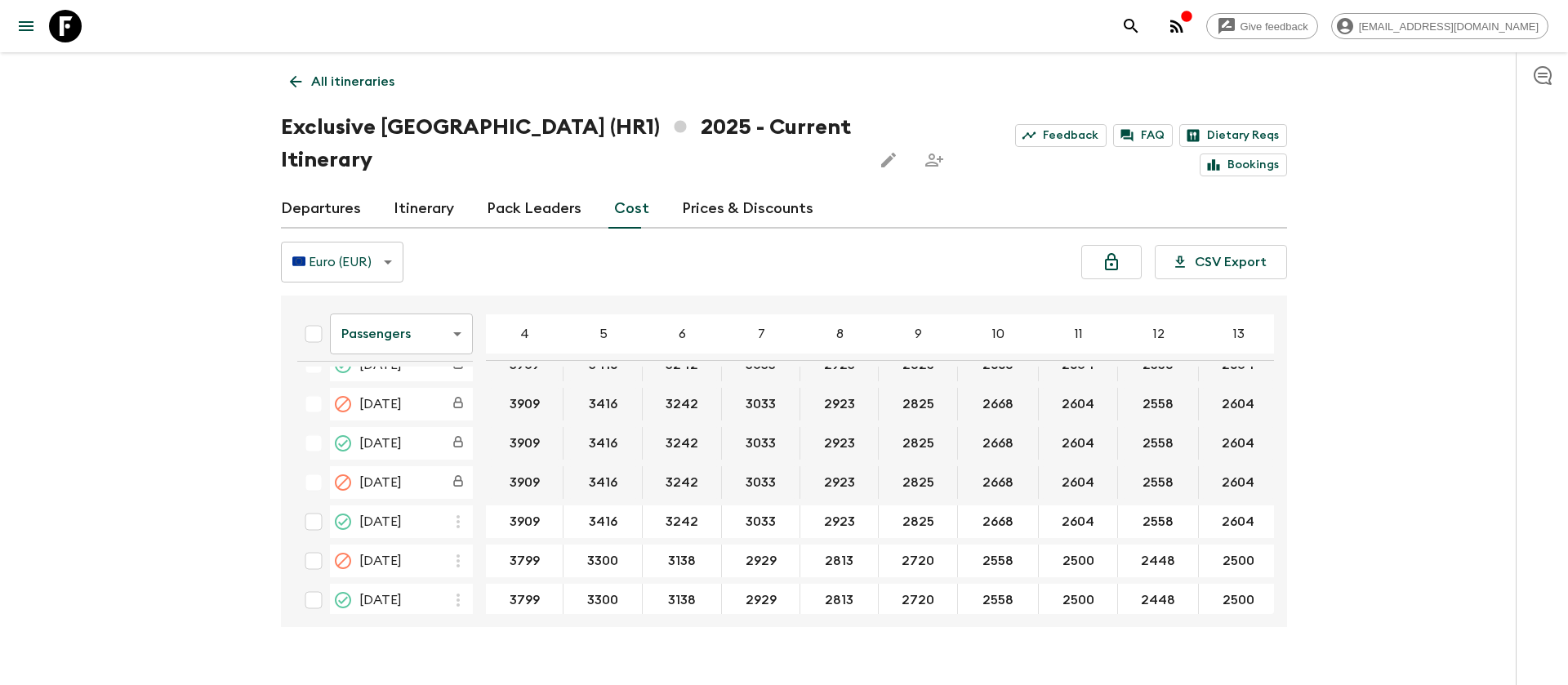
click at [399, 312] on body "Give feedback [EMAIL_ADDRESS][DOMAIN_NAME] All itineraries Exclusive [GEOGRAPHI…" at bounding box center [784, 359] width 1568 height 717
click at [394, 366] on li "Extras" at bounding box center [401, 367] width 143 height 26
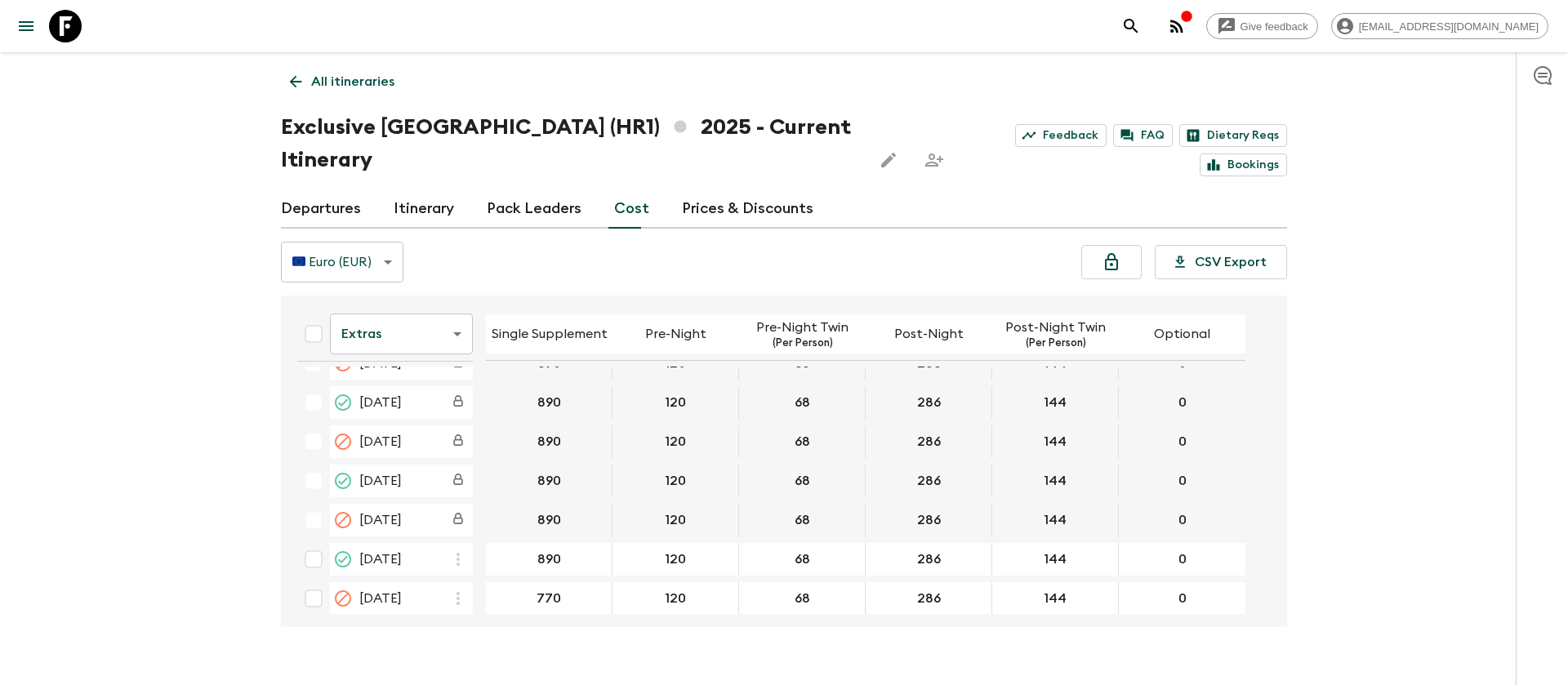
scroll to position [612, 0]
click at [436, 289] on body "Give feedback [EMAIL_ADDRESS][DOMAIN_NAME] All itineraries Exclusive [GEOGRAPHI…" at bounding box center [784, 359] width 1568 height 717
click at [437, 388] on li "Mandatory" at bounding box center [401, 394] width 143 height 26
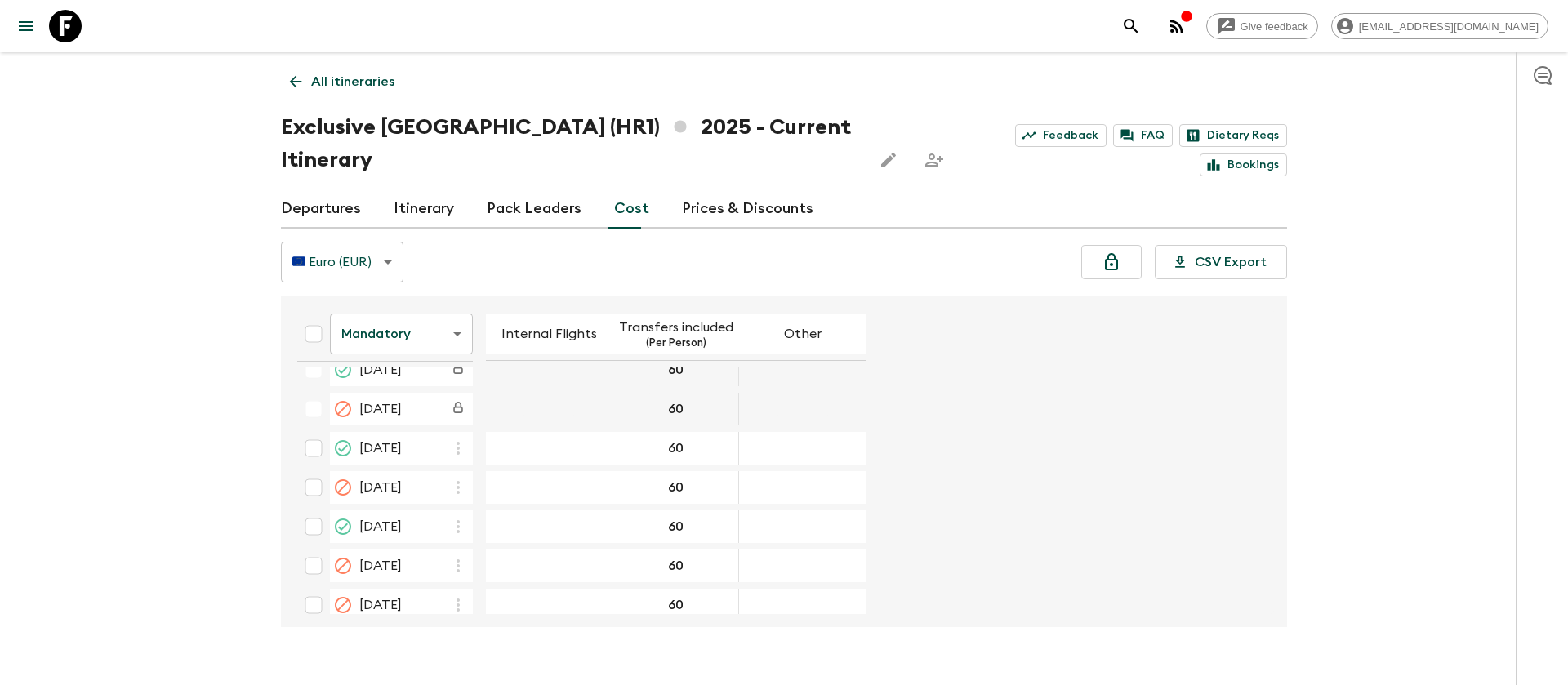
scroll to position [735, 0]
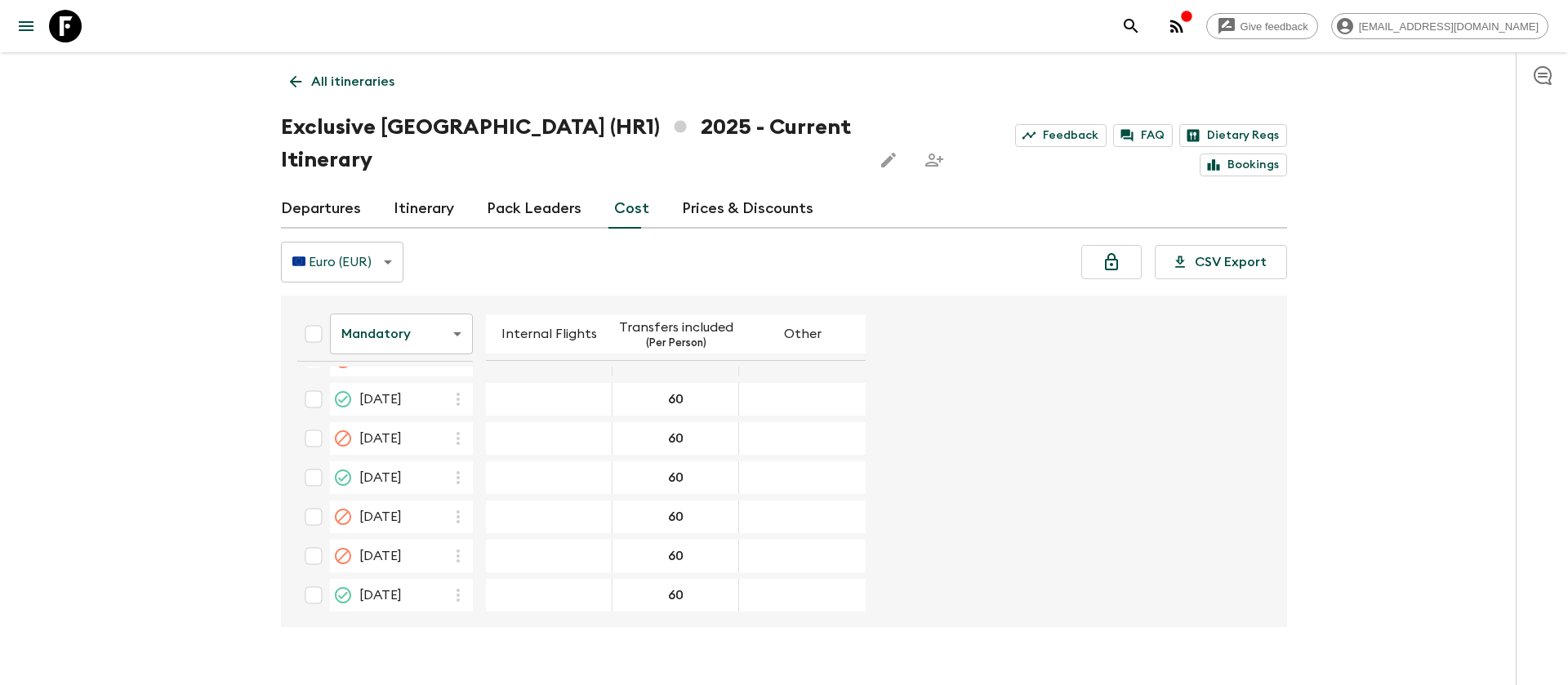
click at [410, 297] on body "Give feedback [EMAIL_ADDRESS][DOMAIN_NAME] All itineraries Exclusive [GEOGRAPHI…" at bounding box center [784, 359] width 1568 height 717
click at [410, 336] on li "Passengers" at bounding box center [401, 341] width 143 height 26
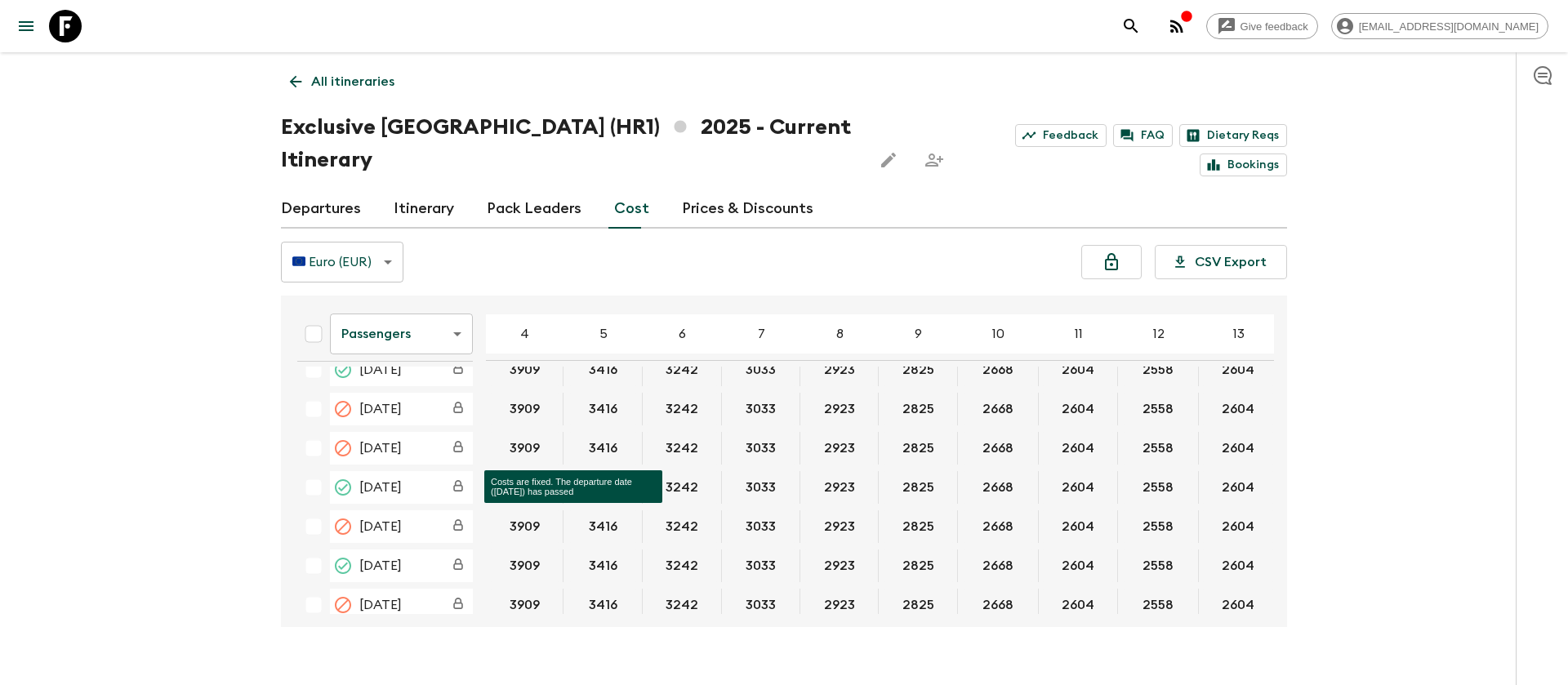
scroll to position [612, 0]
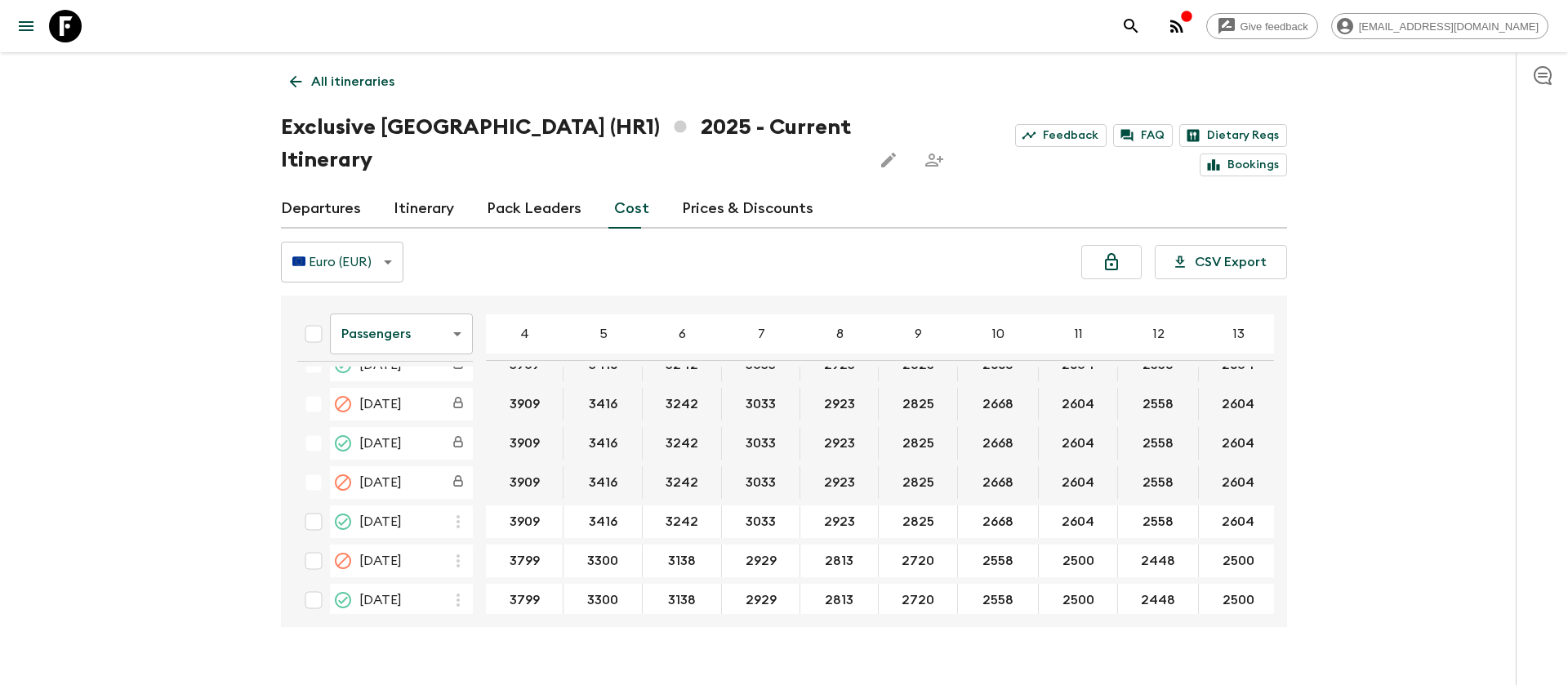
click at [57, 27] on icon at bounding box center [65, 26] width 32 height 32
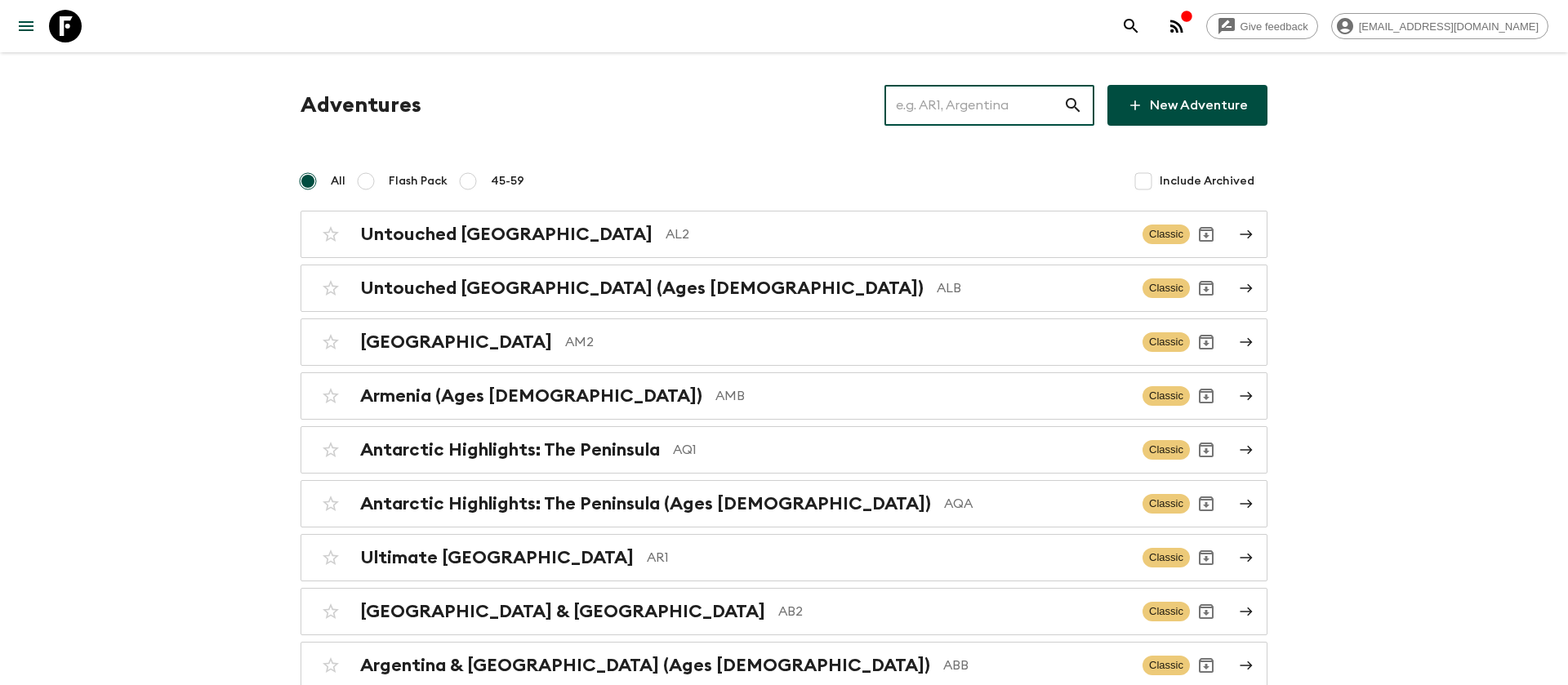
click at [963, 94] on input "text" at bounding box center [974, 104] width 178 height 45
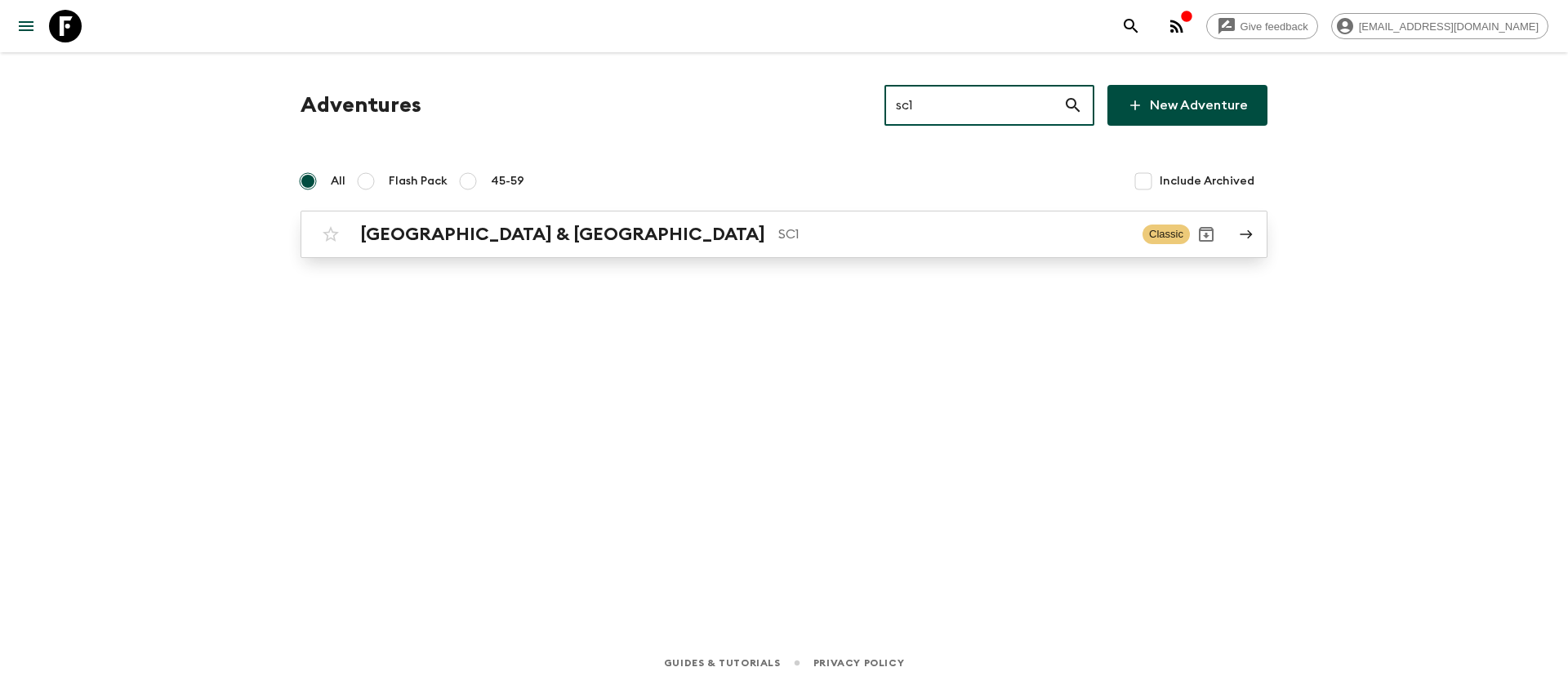
type input "sc1"
click at [500, 238] on h2 "[GEOGRAPHIC_DATA] & [GEOGRAPHIC_DATA]" at bounding box center [563, 234] width 405 height 21
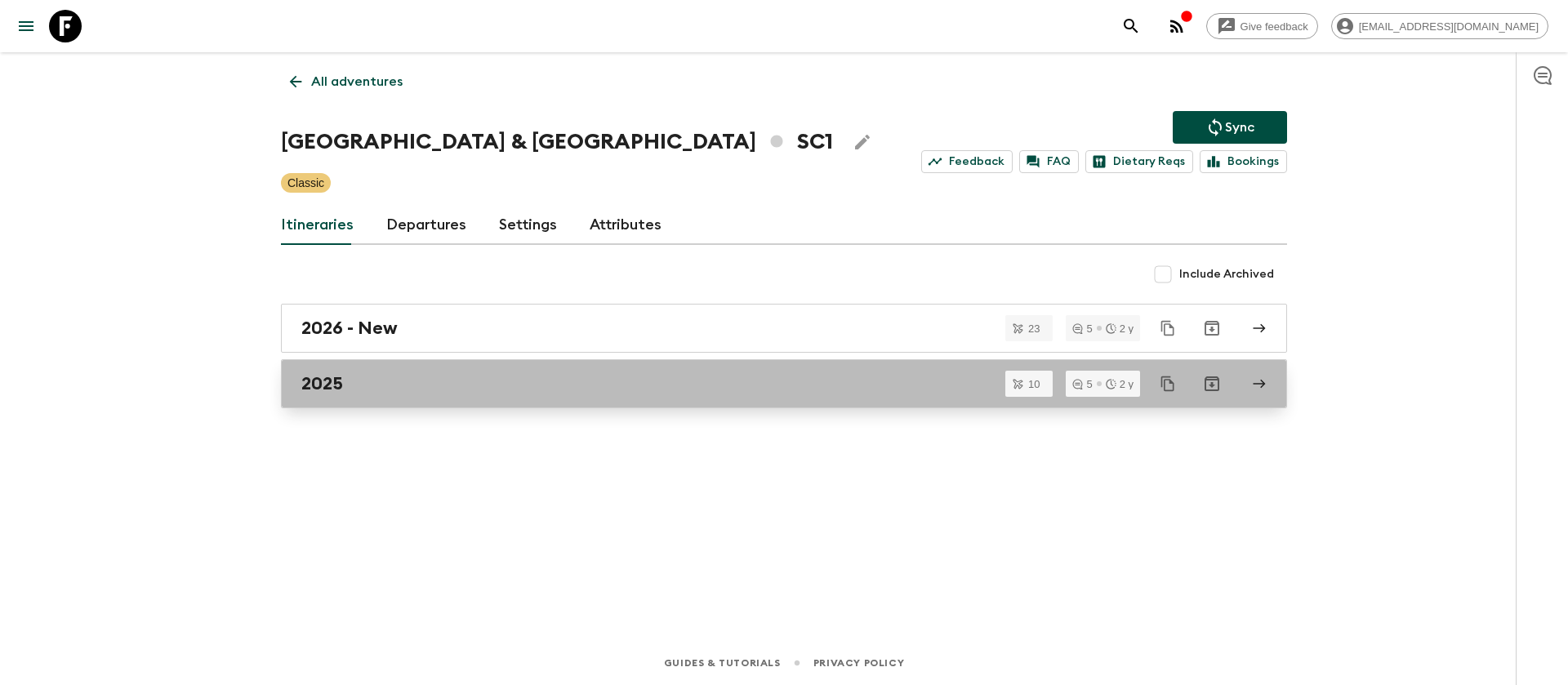
click at [347, 377] on div "2025" at bounding box center [768, 384] width 935 height 21
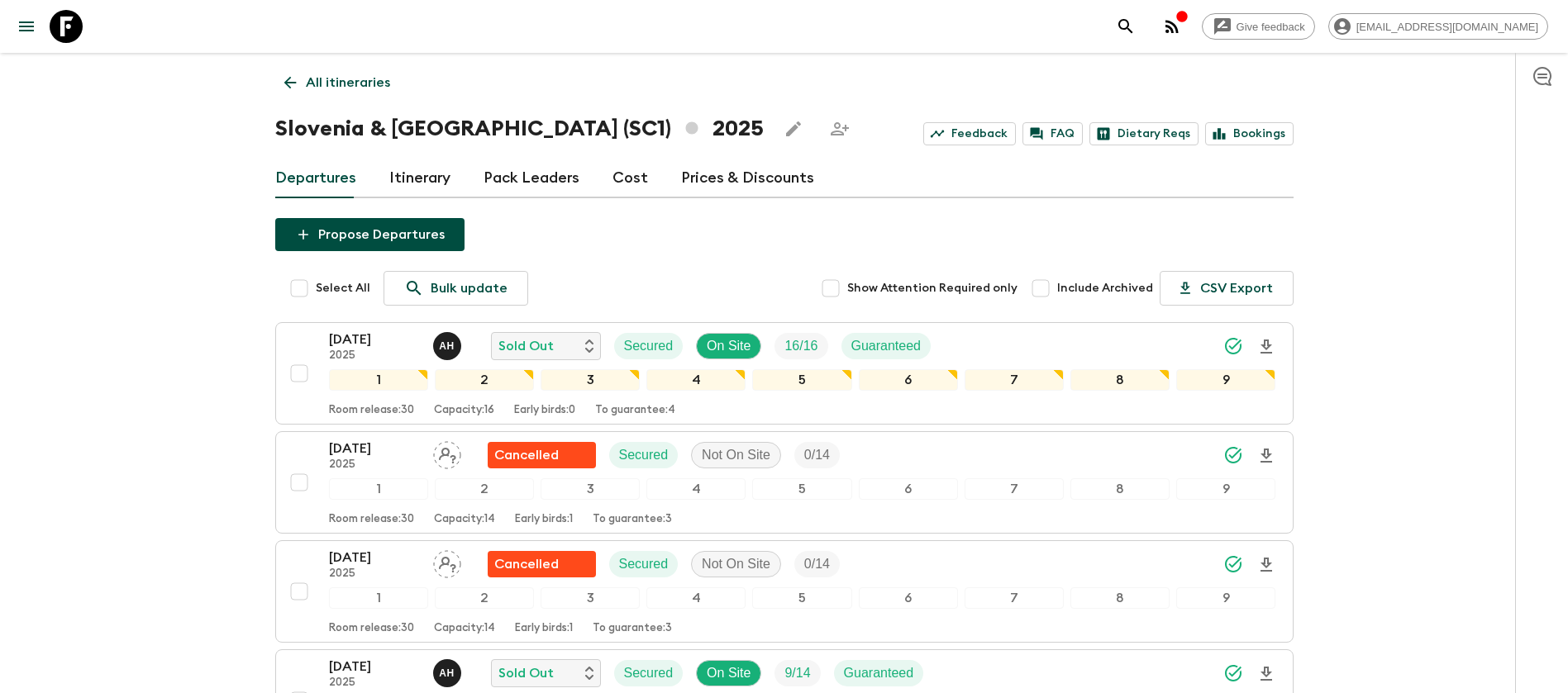
click at [364, 341] on p "[DATE]" at bounding box center [374, 339] width 91 height 20
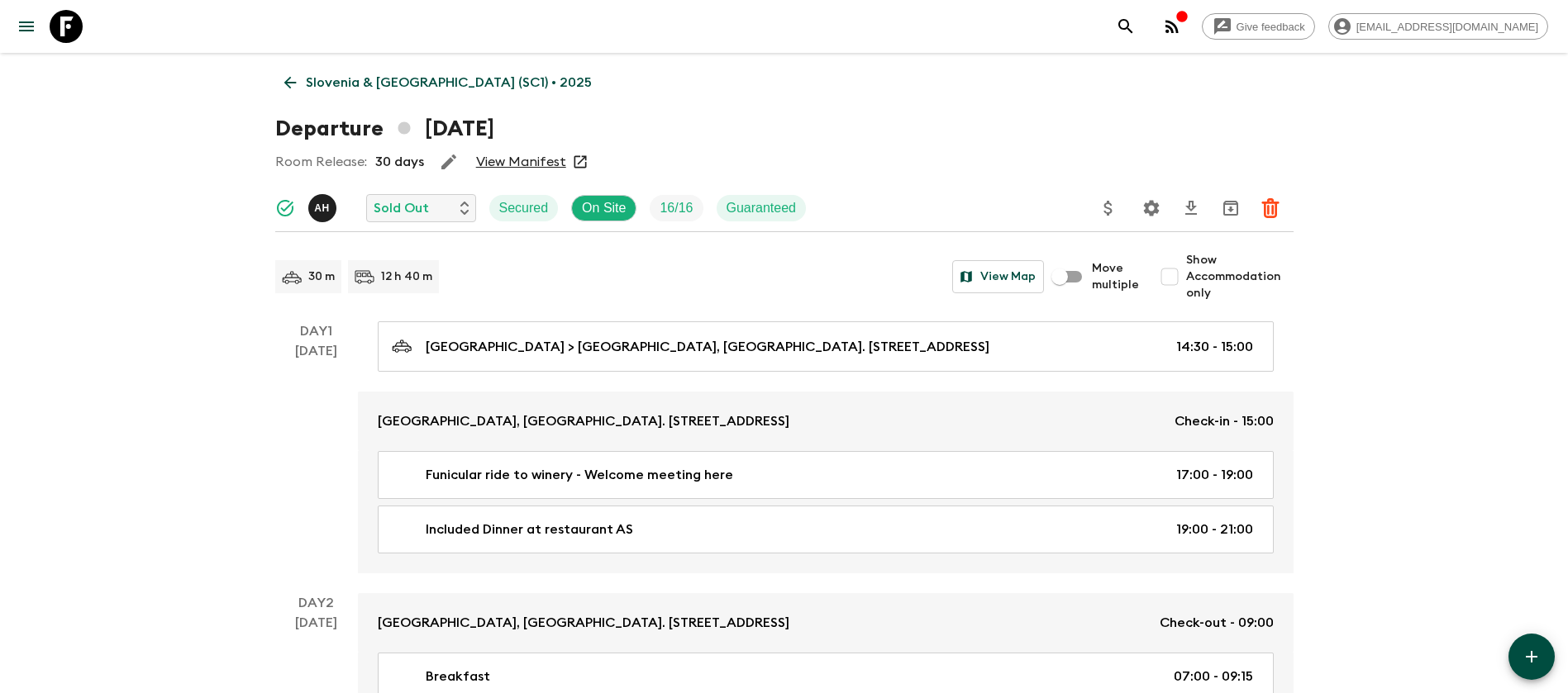
click at [505, 153] on link "View Manifest" at bounding box center [521, 162] width 90 height 17
click at [287, 75] on icon at bounding box center [289, 82] width 18 height 18
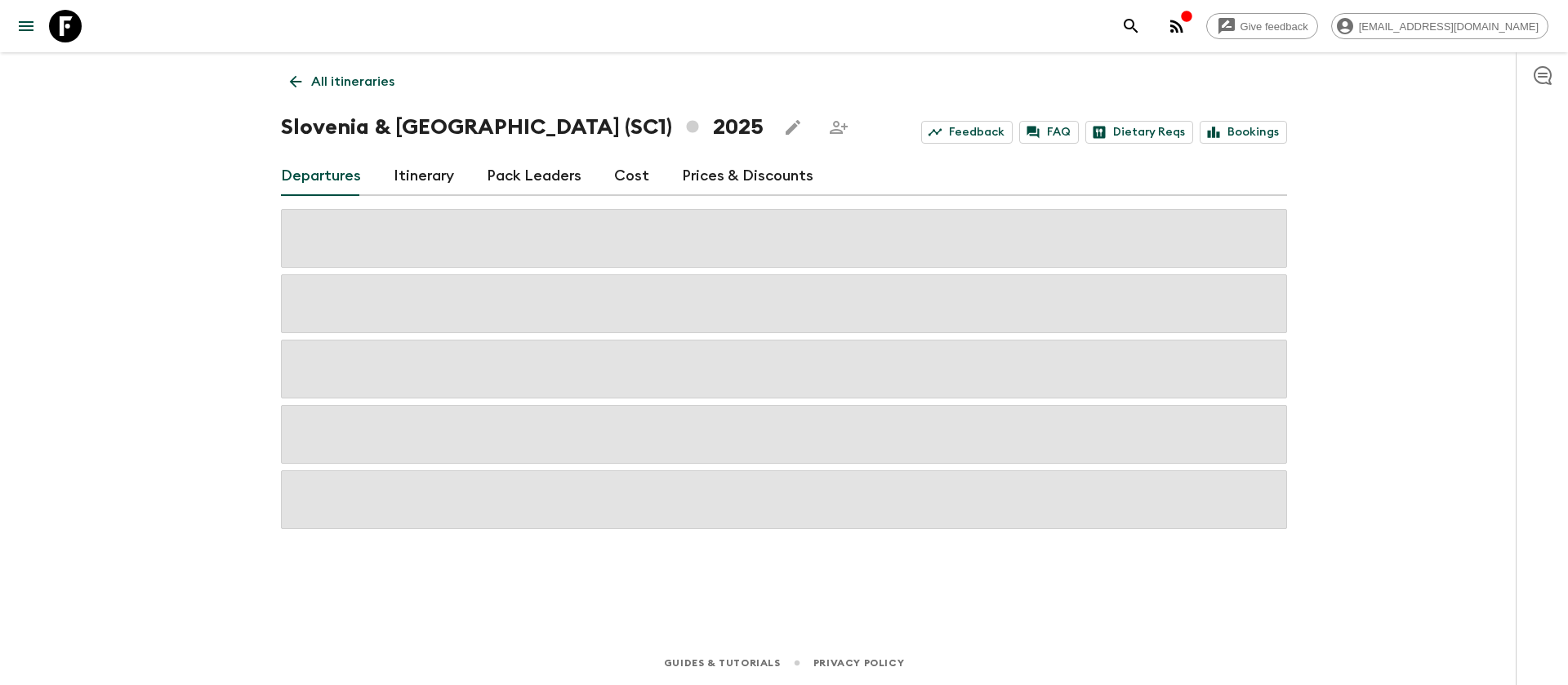
click at [633, 177] on link "Cost" at bounding box center [631, 177] width 35 height 39
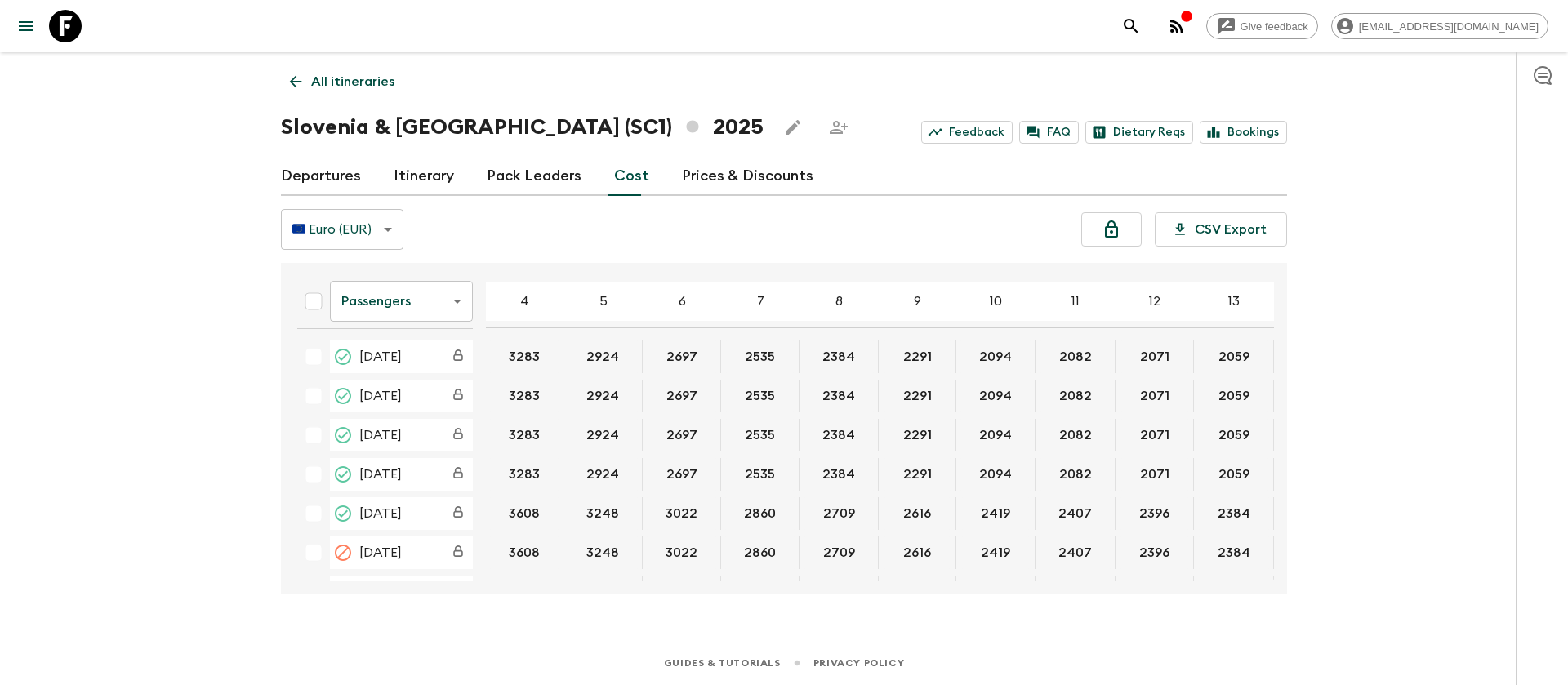
click at [156, 335] on div "Give feedback [EMAIL_ADDRESS][DOMAIN_NAME] All itineraries [GEOGRAPHIC_DATA] & …" at bounding box center [784, 342] width 1568 height 685
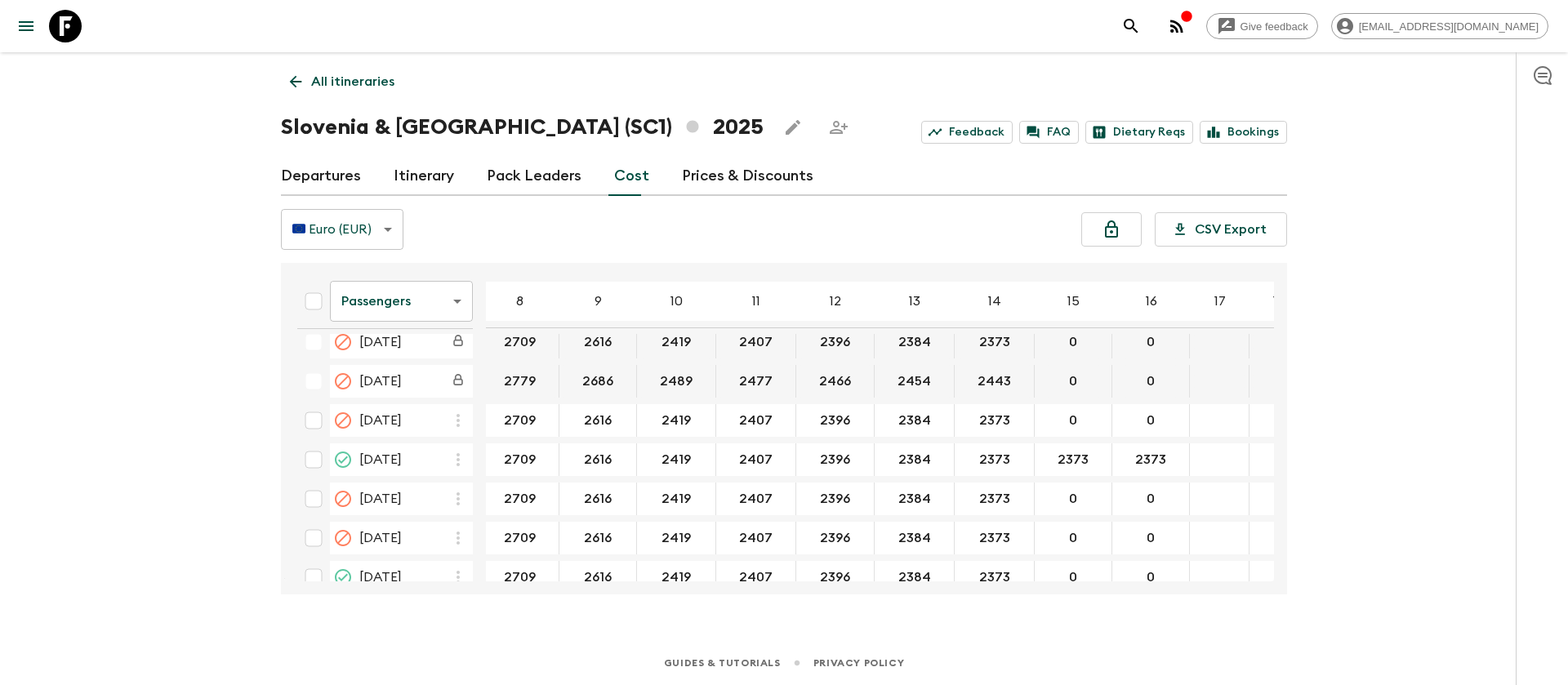
scroll to position [367, 336]
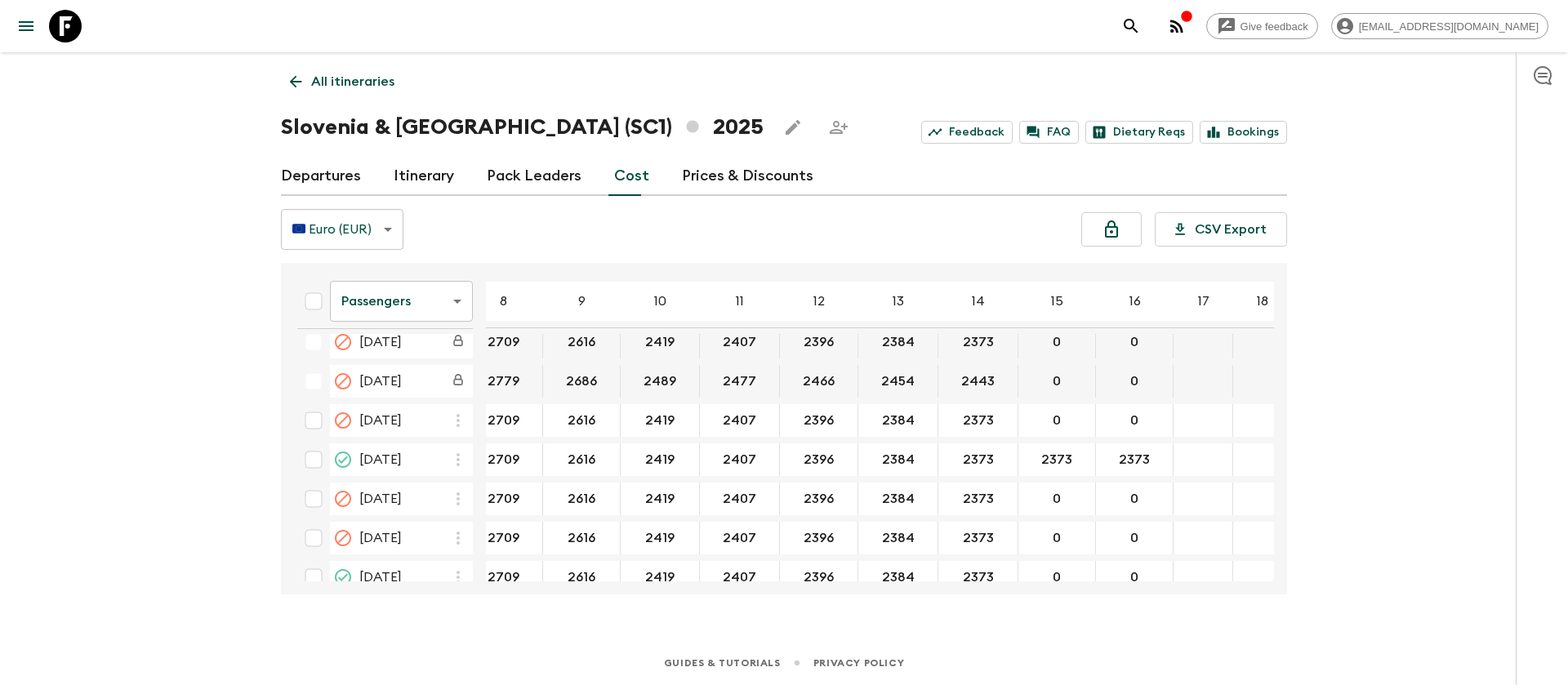
click at [436, 301] on body "Give feedback [EMAIL_ADDRESS][DOMAIN_NAME] All itineraries [GEOGRAPHIC_DATA] & …" at bounding box center [784, 342] width 1568 height 685
click at [419, 364] on li "Extras" at bounding box center [401, 367] width 143 height 26
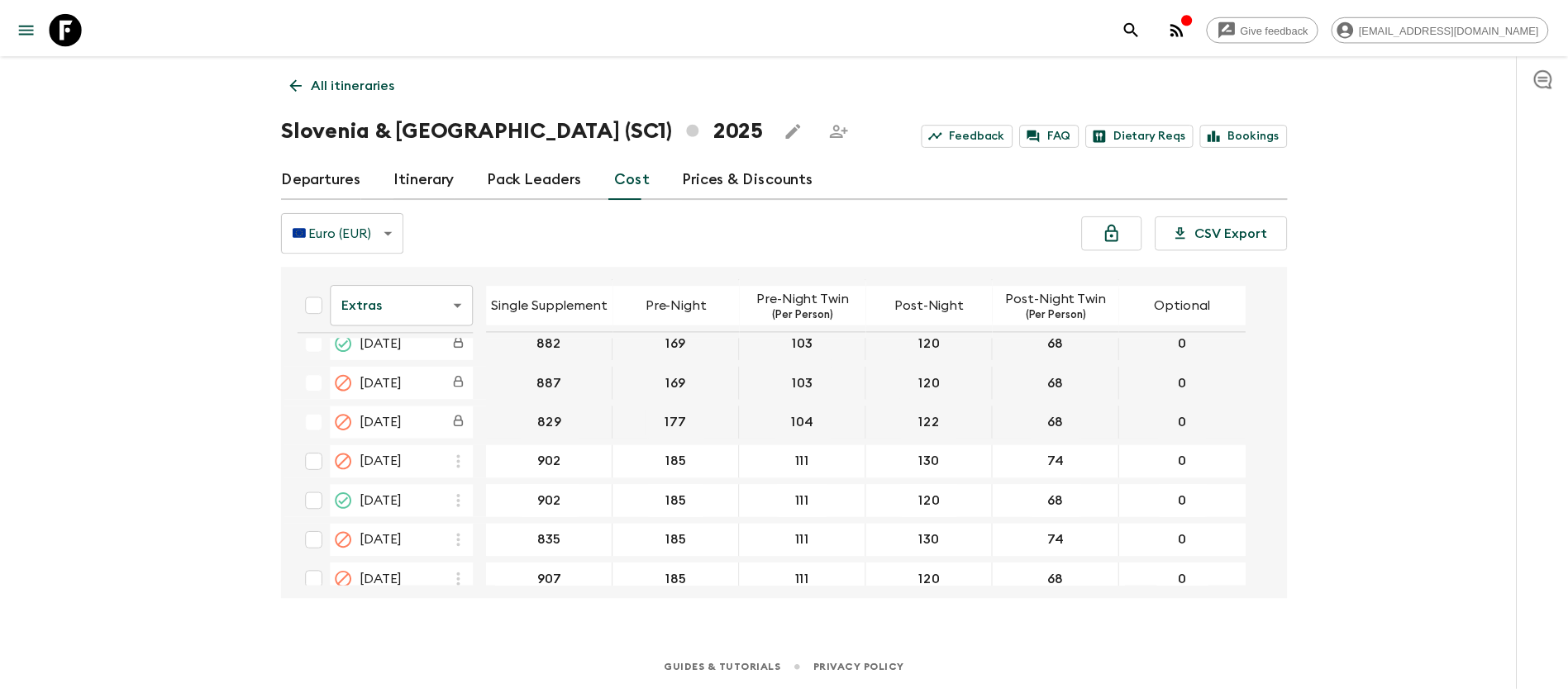
scroll to position [371, 0]
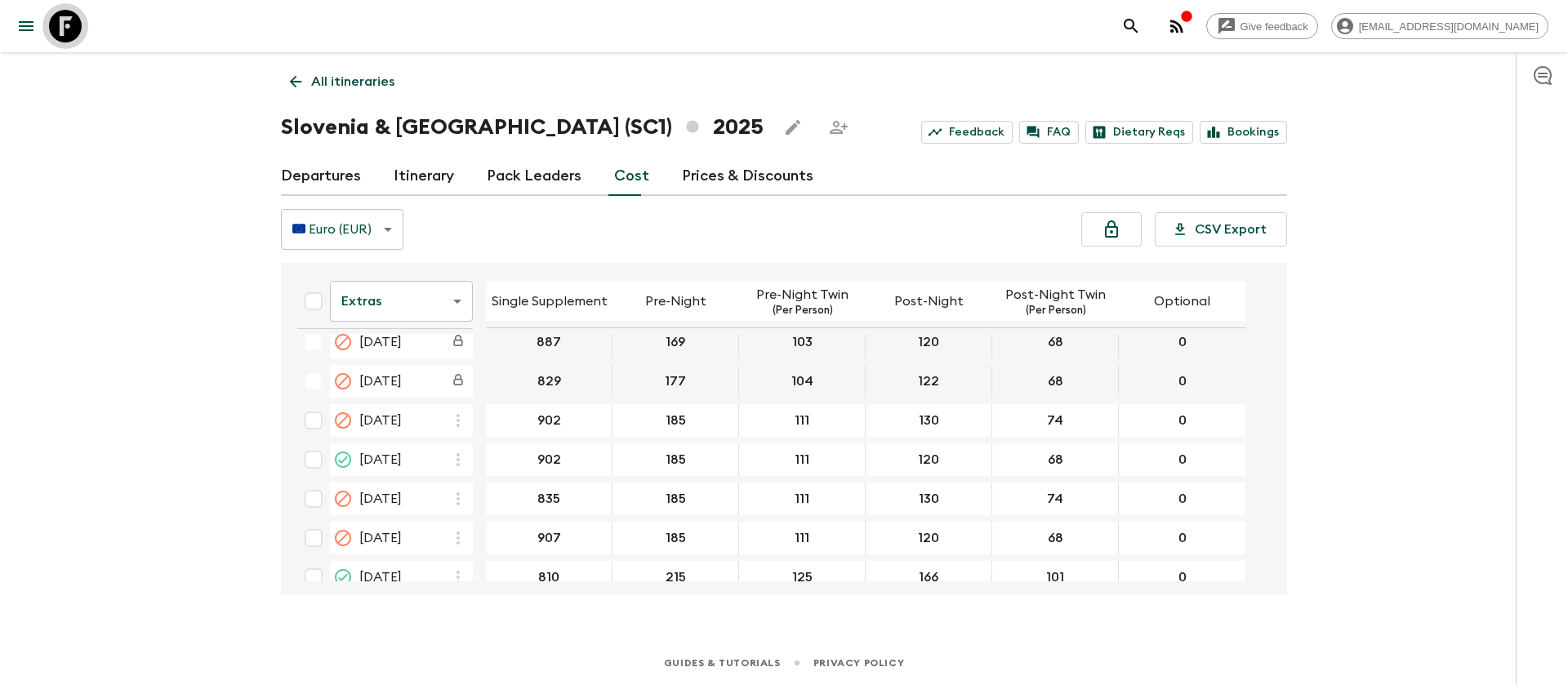
click at [77, 24] on icon at bounding box center [65, 26] width 32 height 32
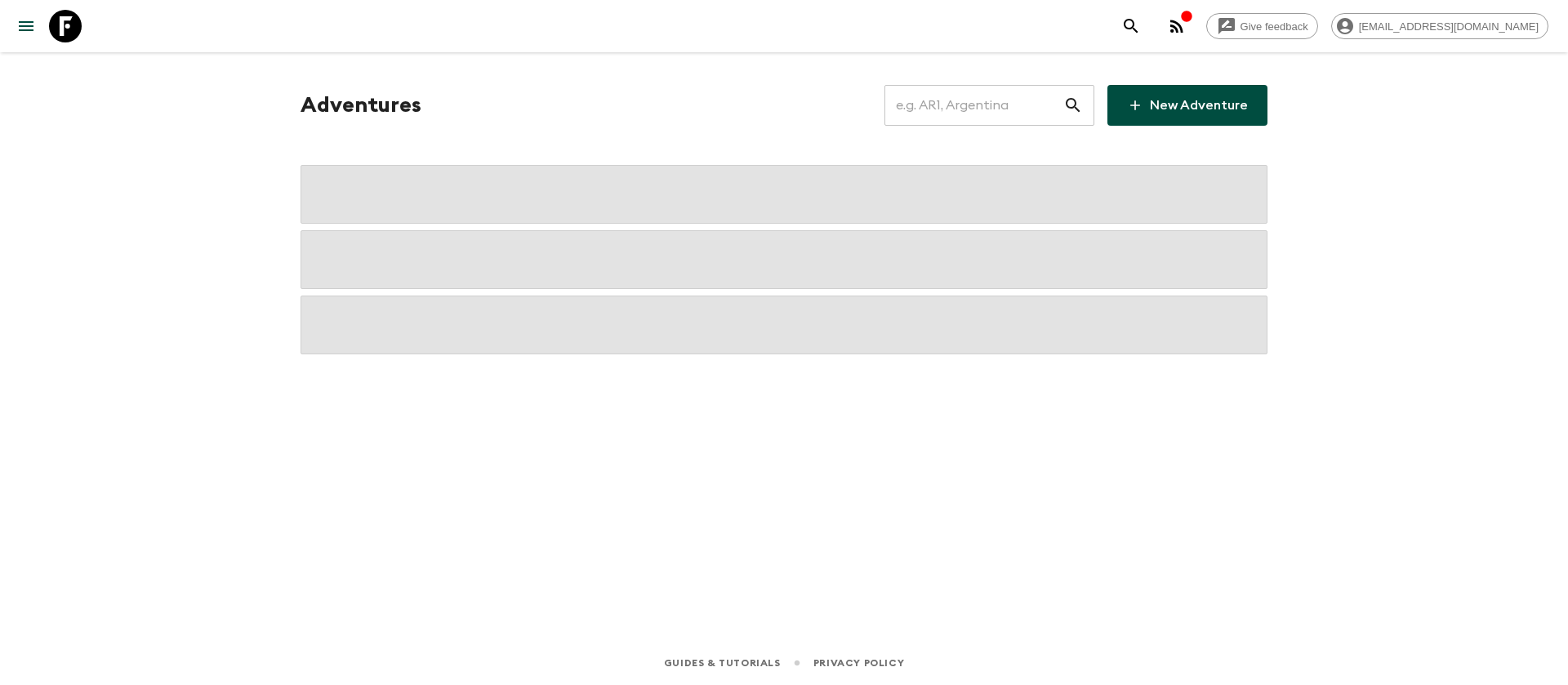
click at [1031, 106] on input "text" at bounding box center [974, 104] width 178 height 45
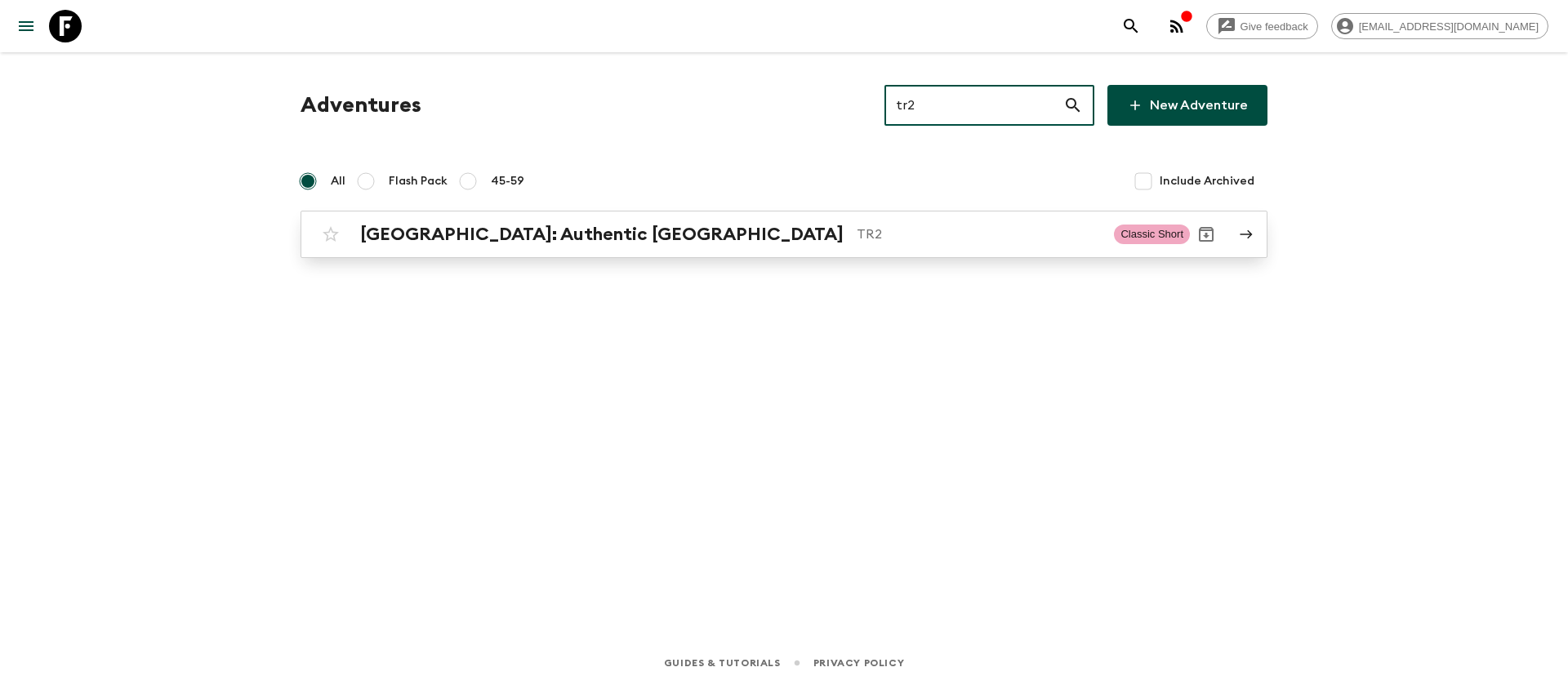
type input "tr2"
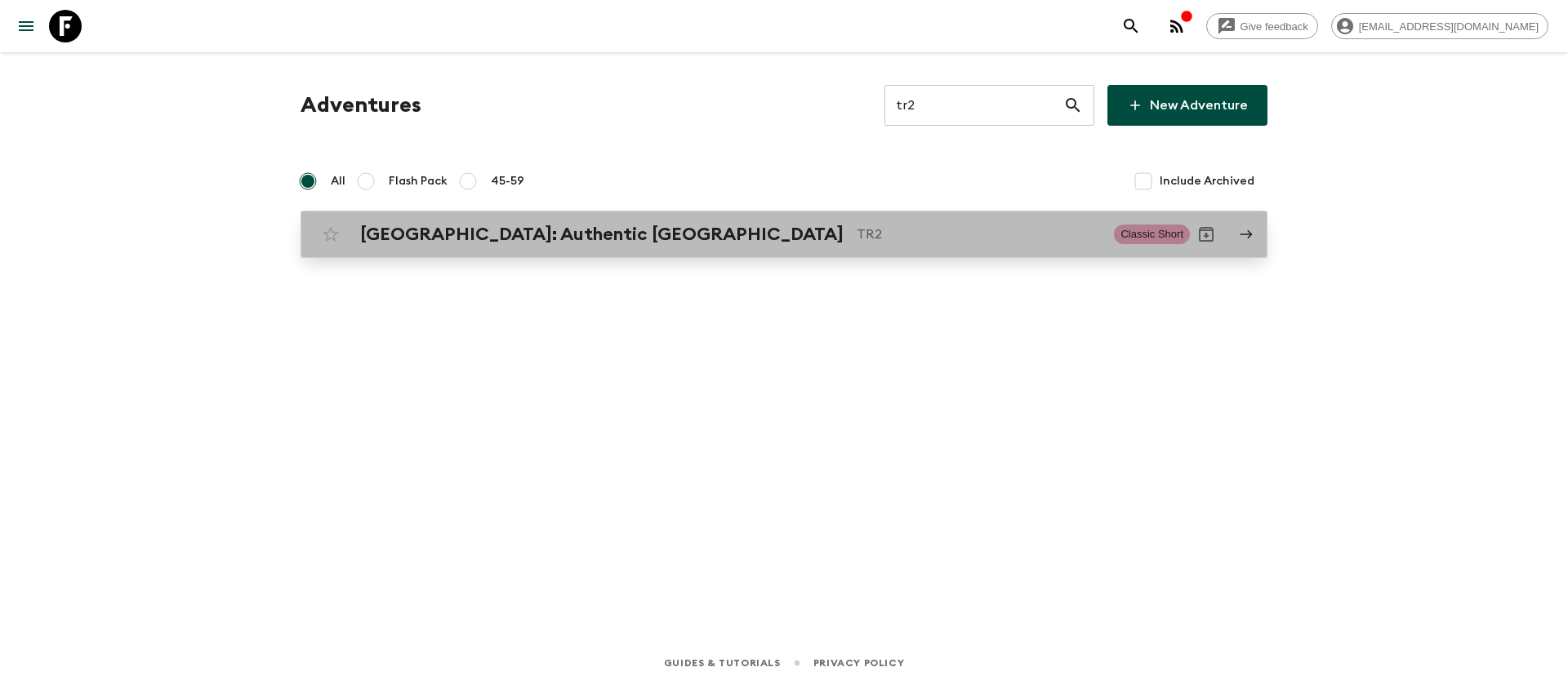
click at [557, 235] on h2 "[GEOGRAPHIC_DATA]: Authentic [GEOGRAPHIC_DATA]" at bounding box center [602, 234] width 484 height 21
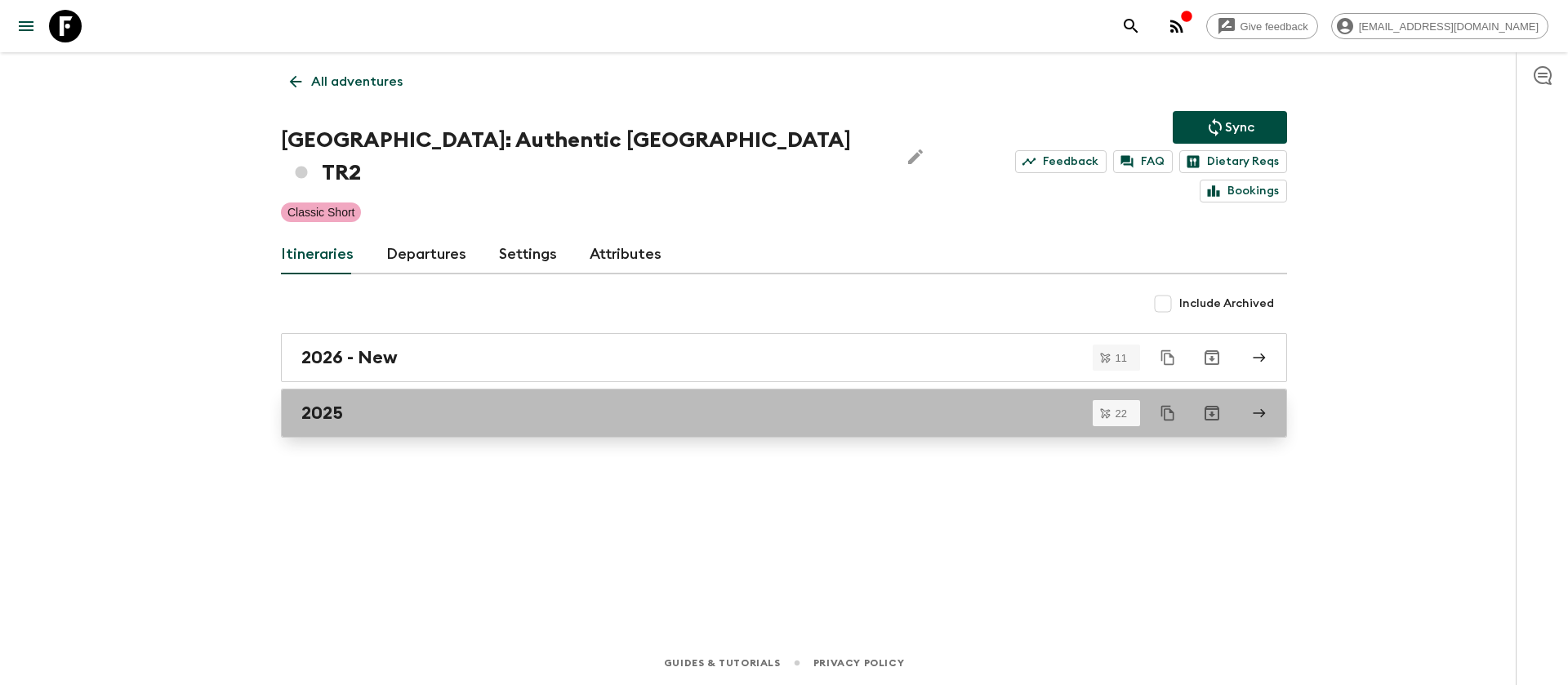
click at [346, 402] on div "2025" at bounding box center [768, 412] width 935 height 21
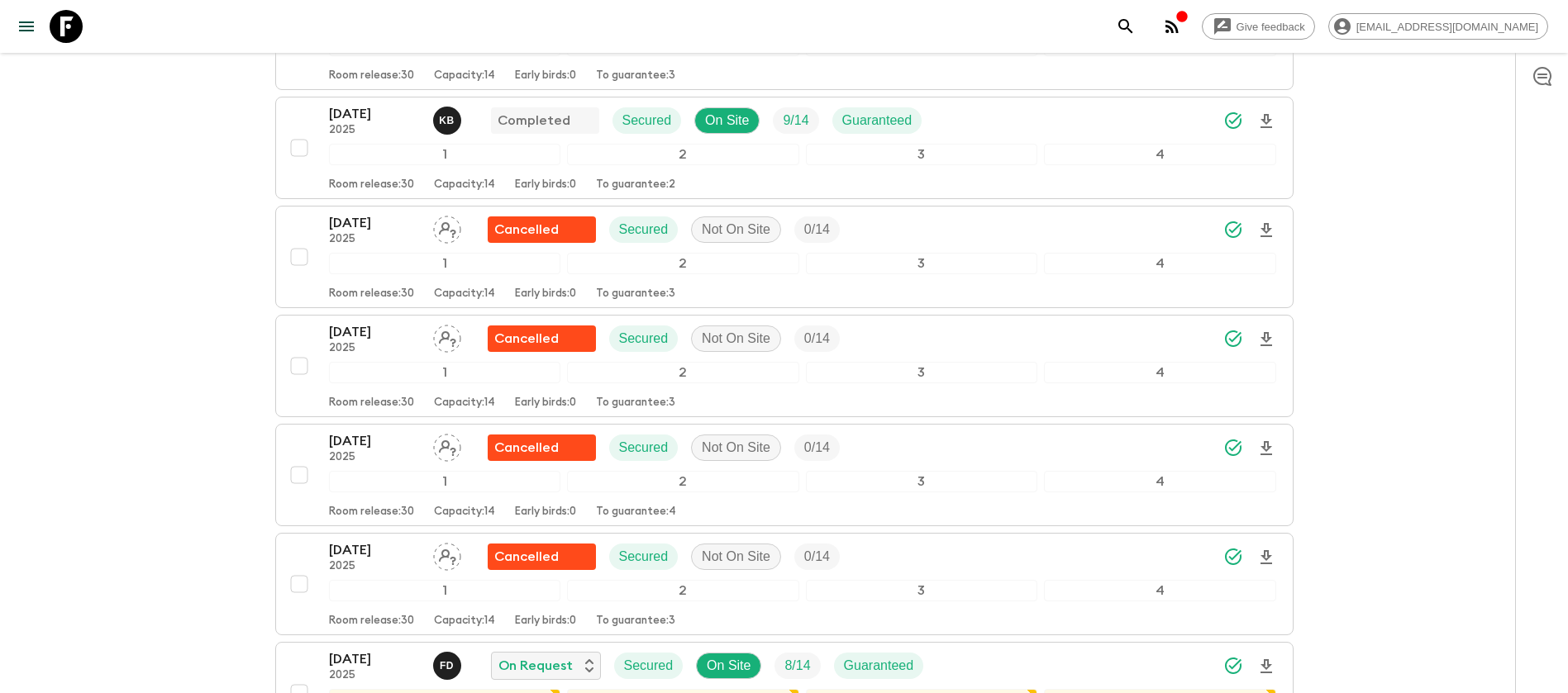
scroll to position [1363, 0]
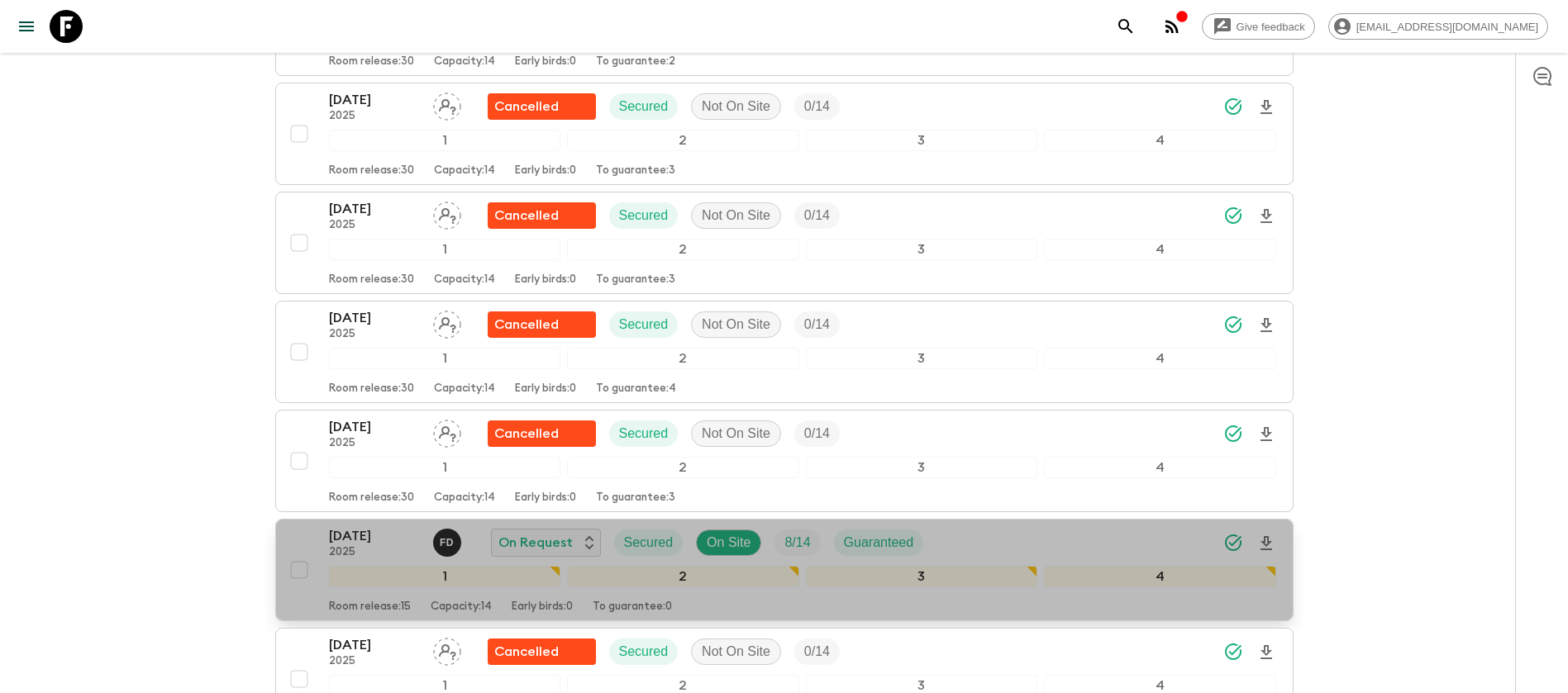
click at [370, 527] on p "[DATE]" at bounding box center [374, 536] width 91 height 20
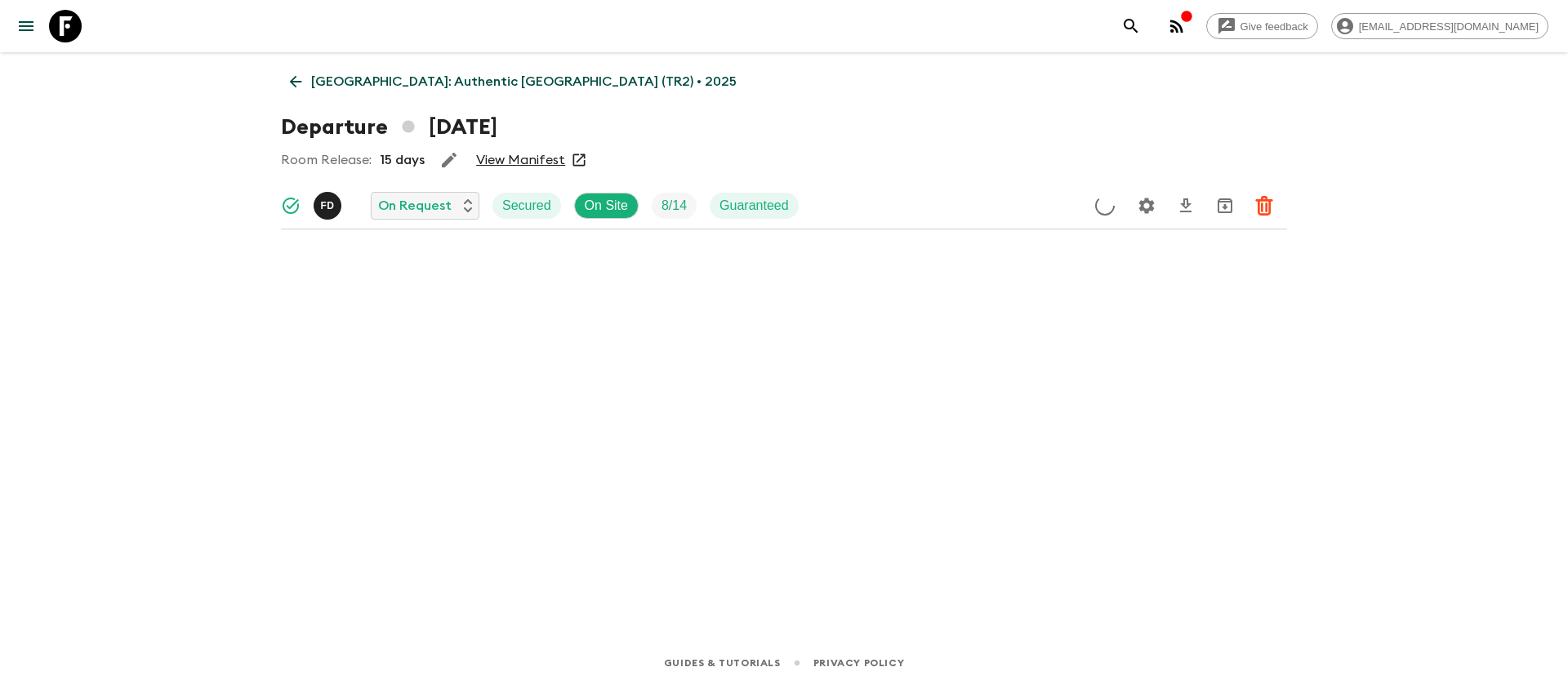
click at [522, 162] on link "View Manifest" at bounding box center [521, 160] width 89 height 17
